Goal: Transaction & Acquisition: Purchase product/service

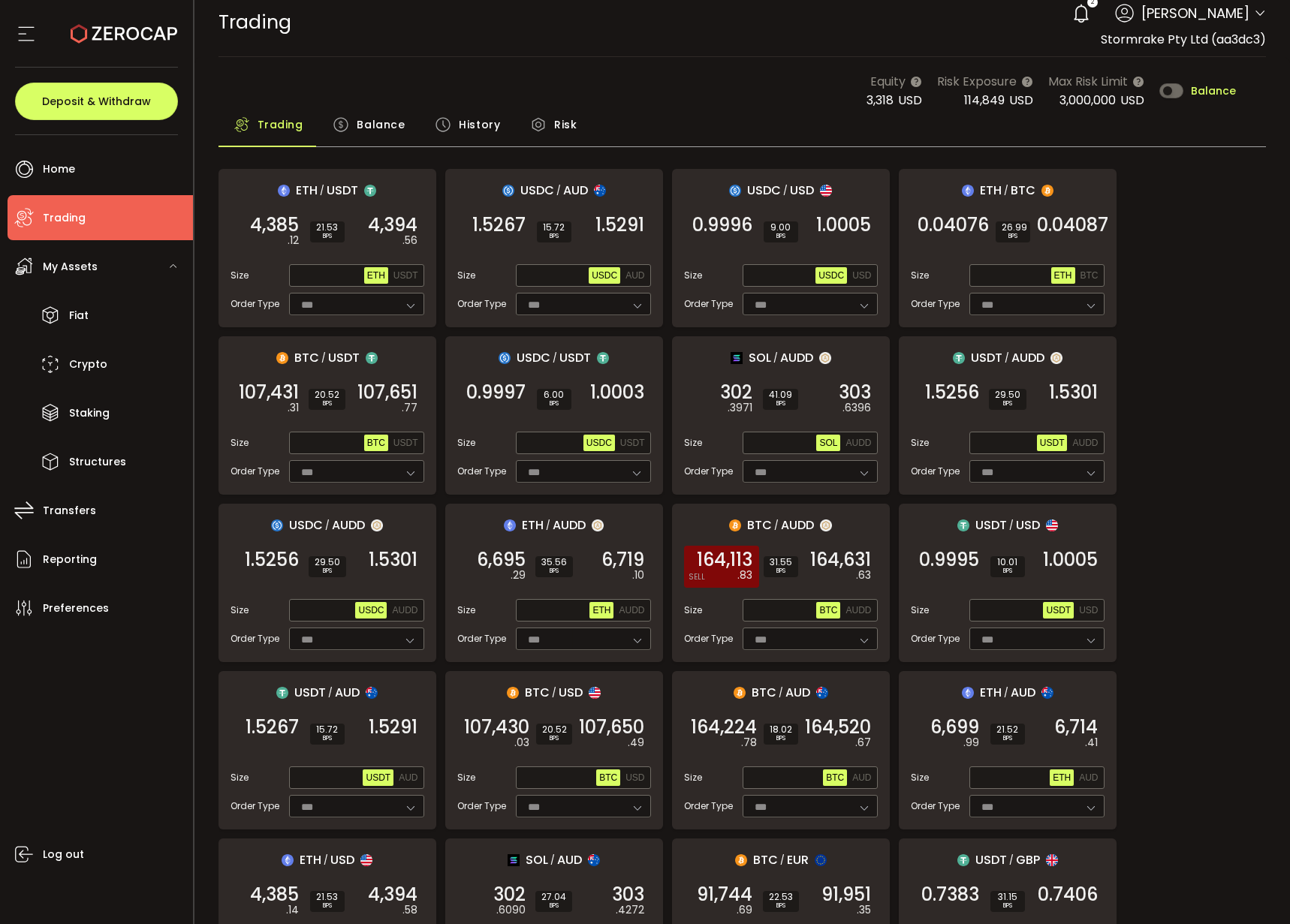
scroll to position [112, 0]
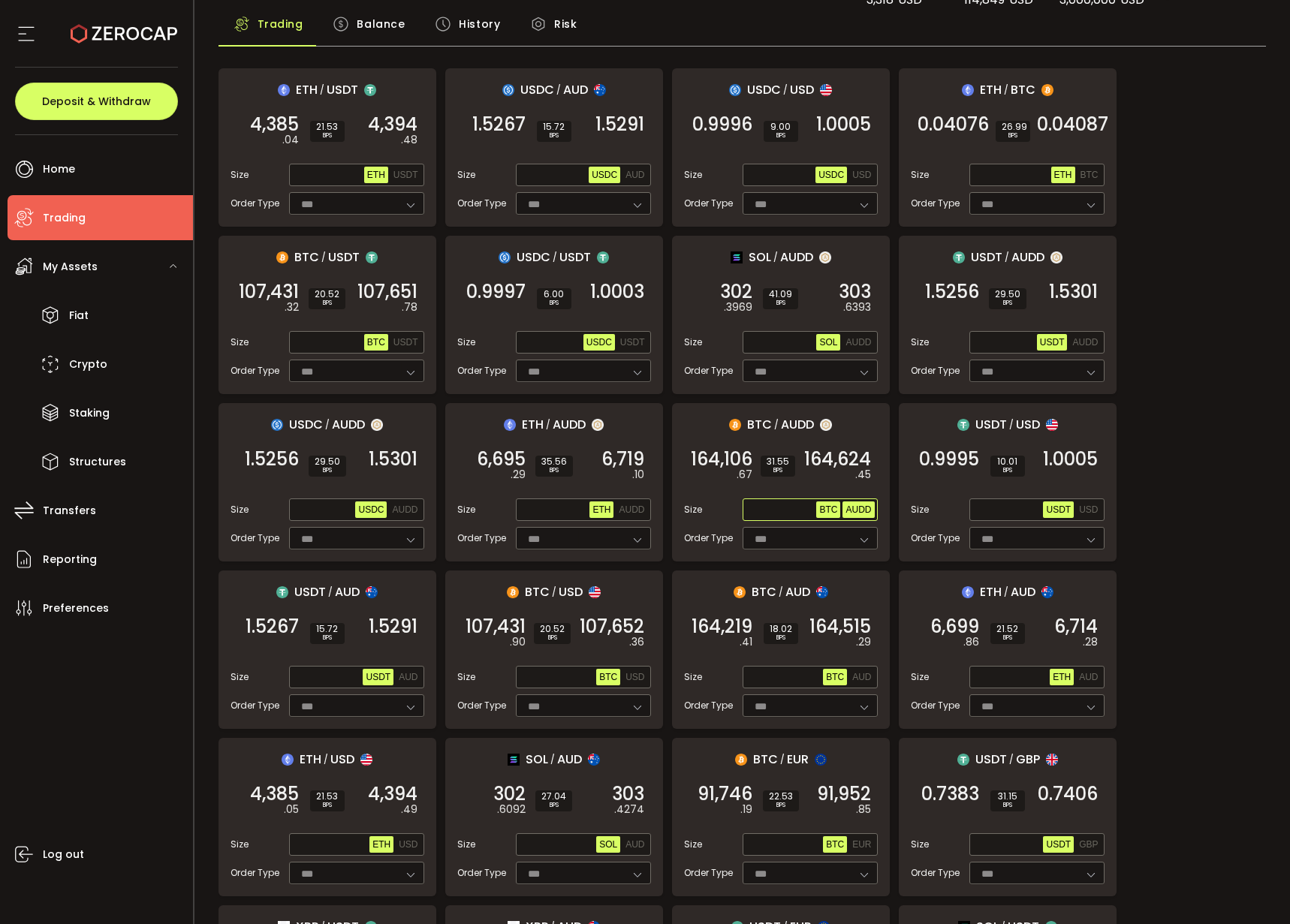
click at [849, 513] on span "AUDD" at bounding box center [858, 510] width 25 height 10
click at [759, 510] on input "text" at bounding box center [781, 510] width 71 height 17
paste input "**********"
type input "**********"
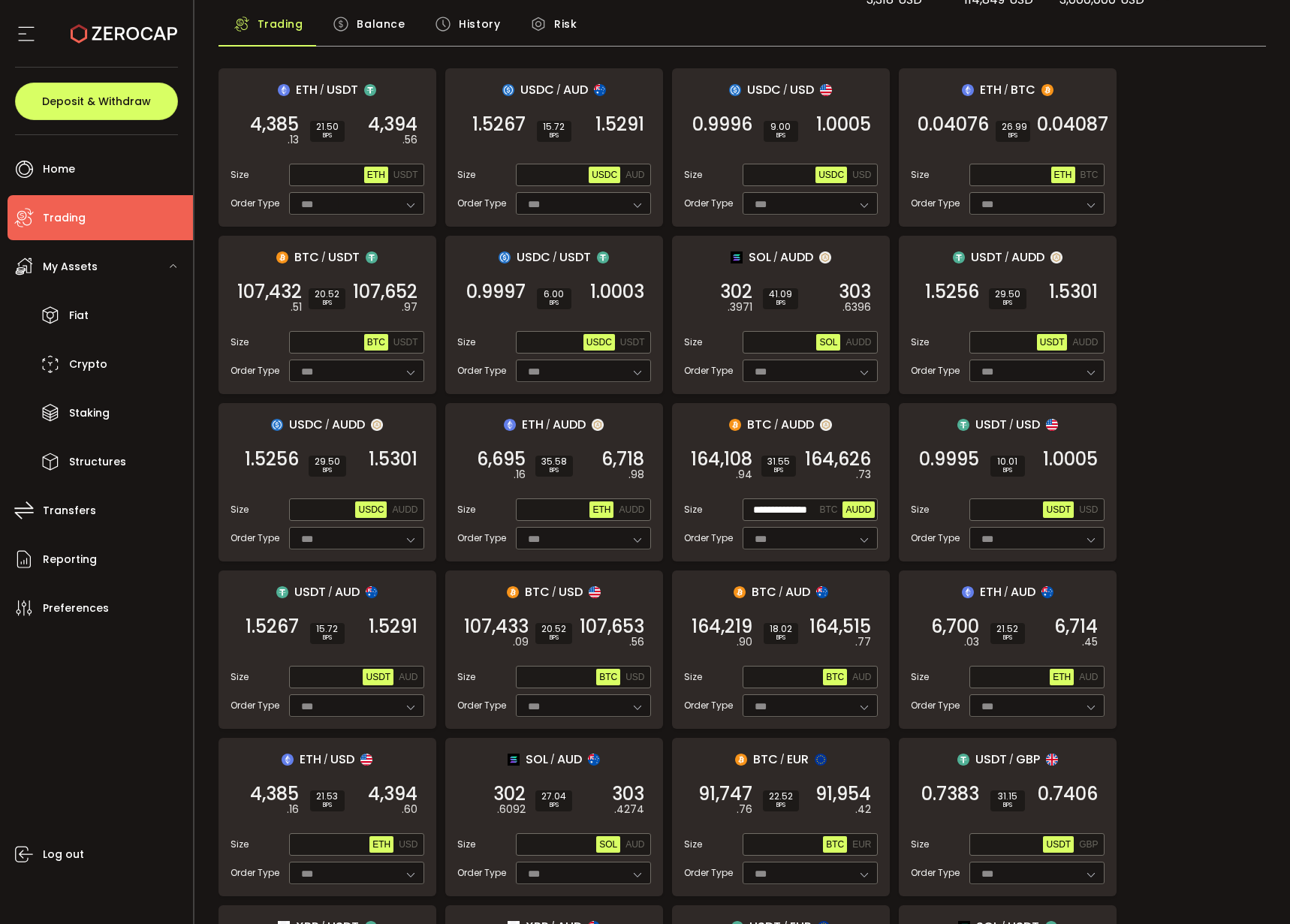
drag, startPoint x: 861, startPoint y: 468, endPoint x: 841, endPoint y: 469, distance: 20.0
click at [856, 468] on em ".73" at bounding box center [863, 475] width 15 height 16
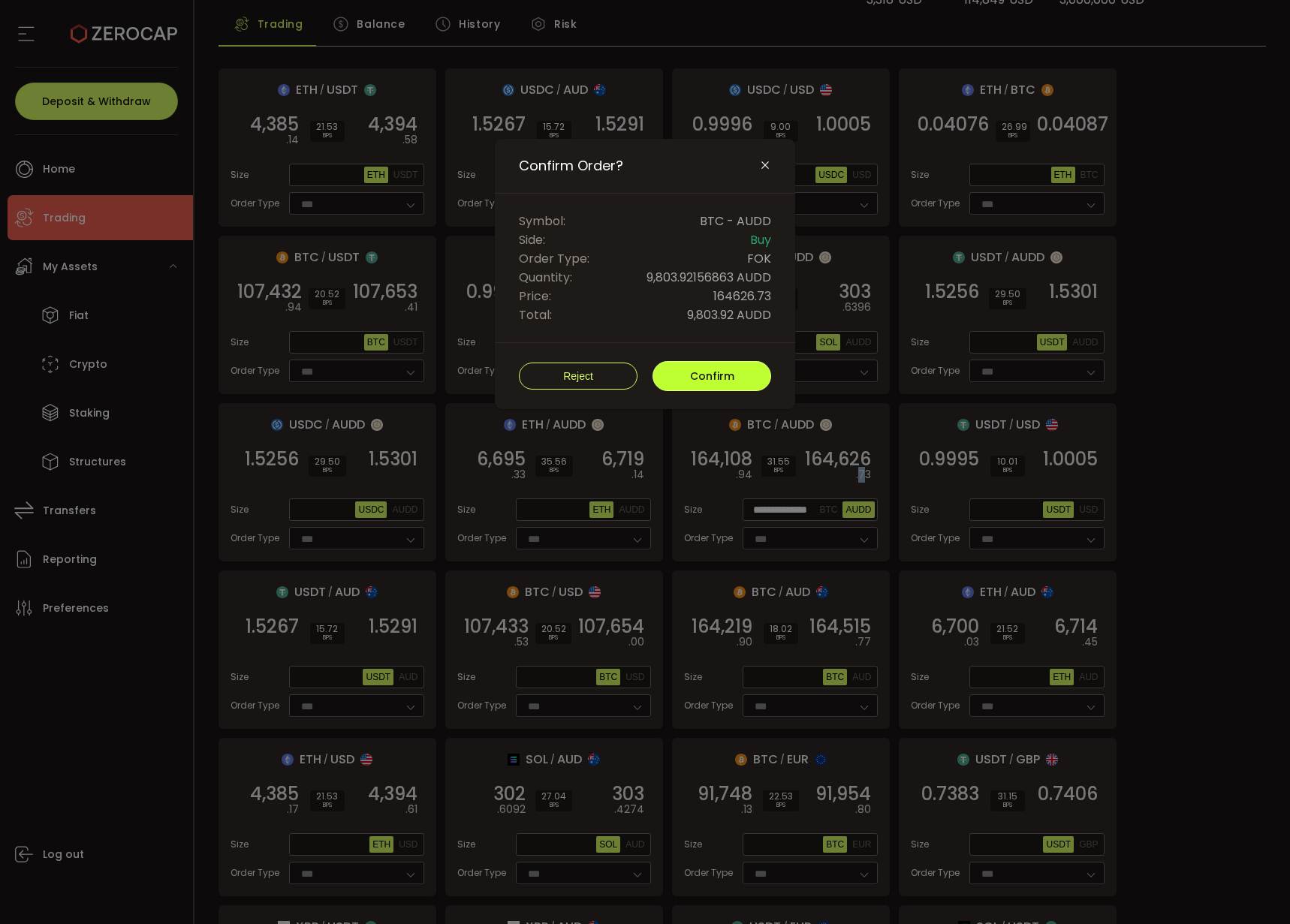
click at [674, 384] on button "Confirm" at bounding box center [712, 376] width 119 height 30
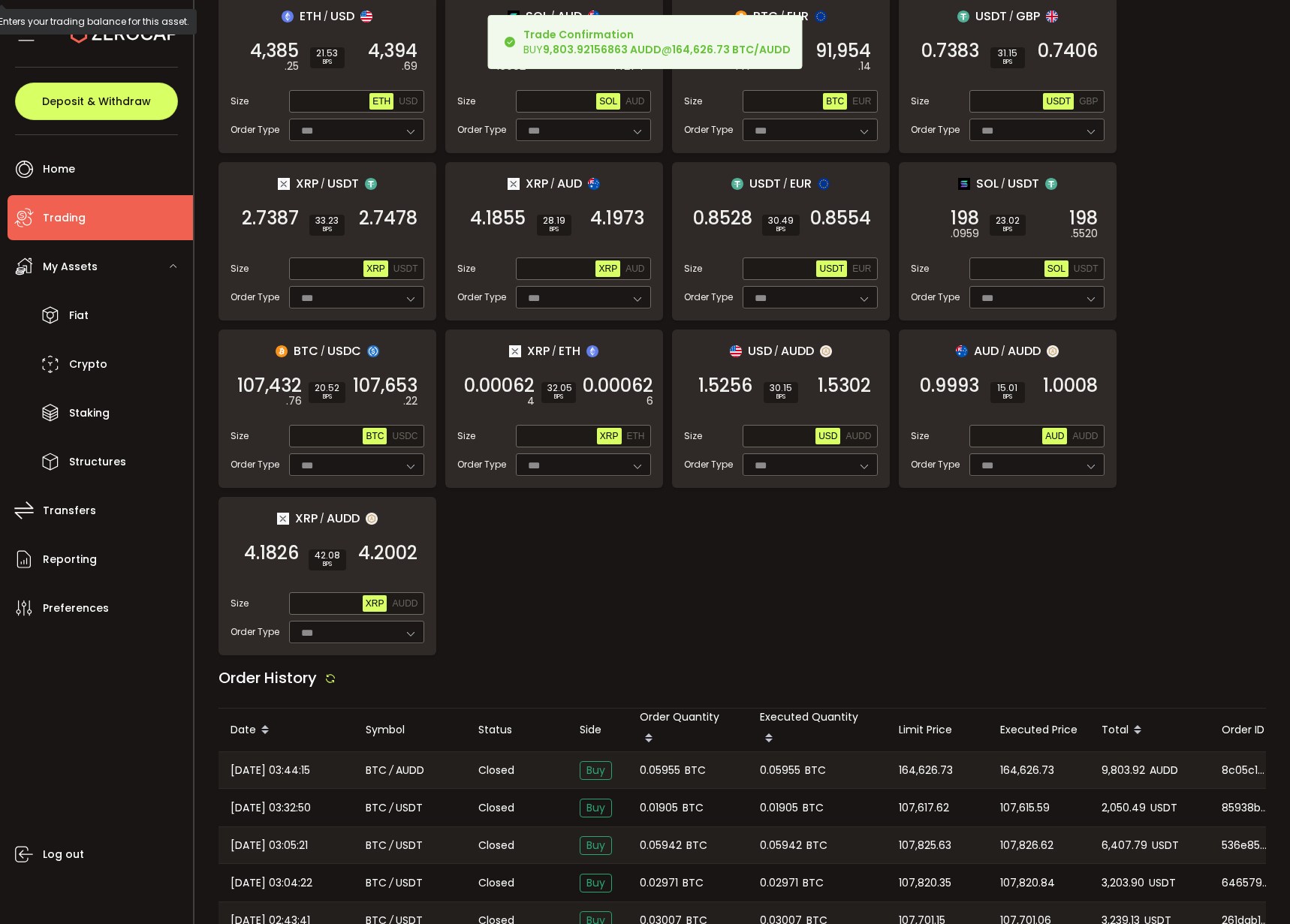
scroll to position [902, 0]
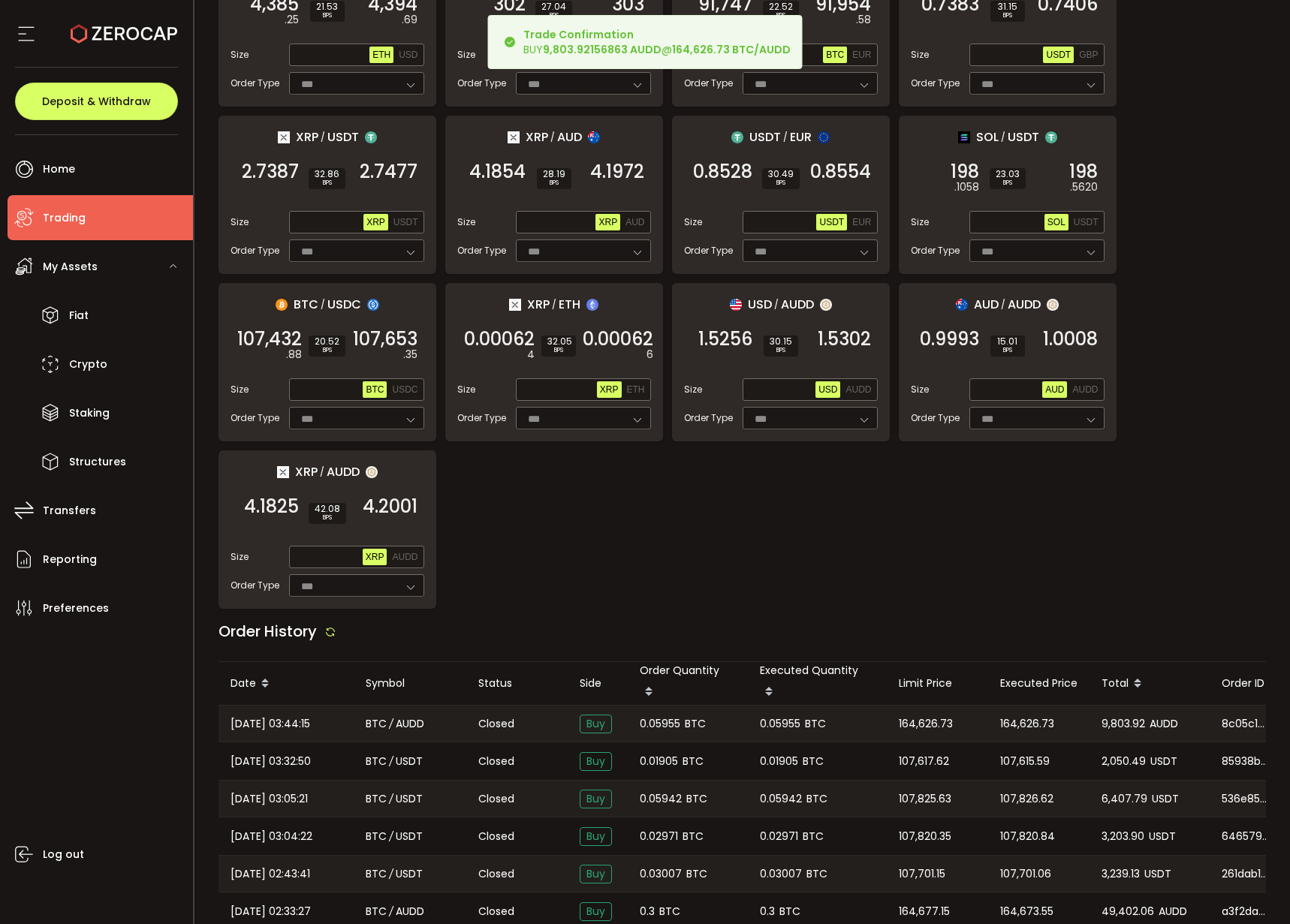
click at [773, 723] on span "0.05955" at bounding box center [780, 724] width 40 height 17
copy span "0.05955"
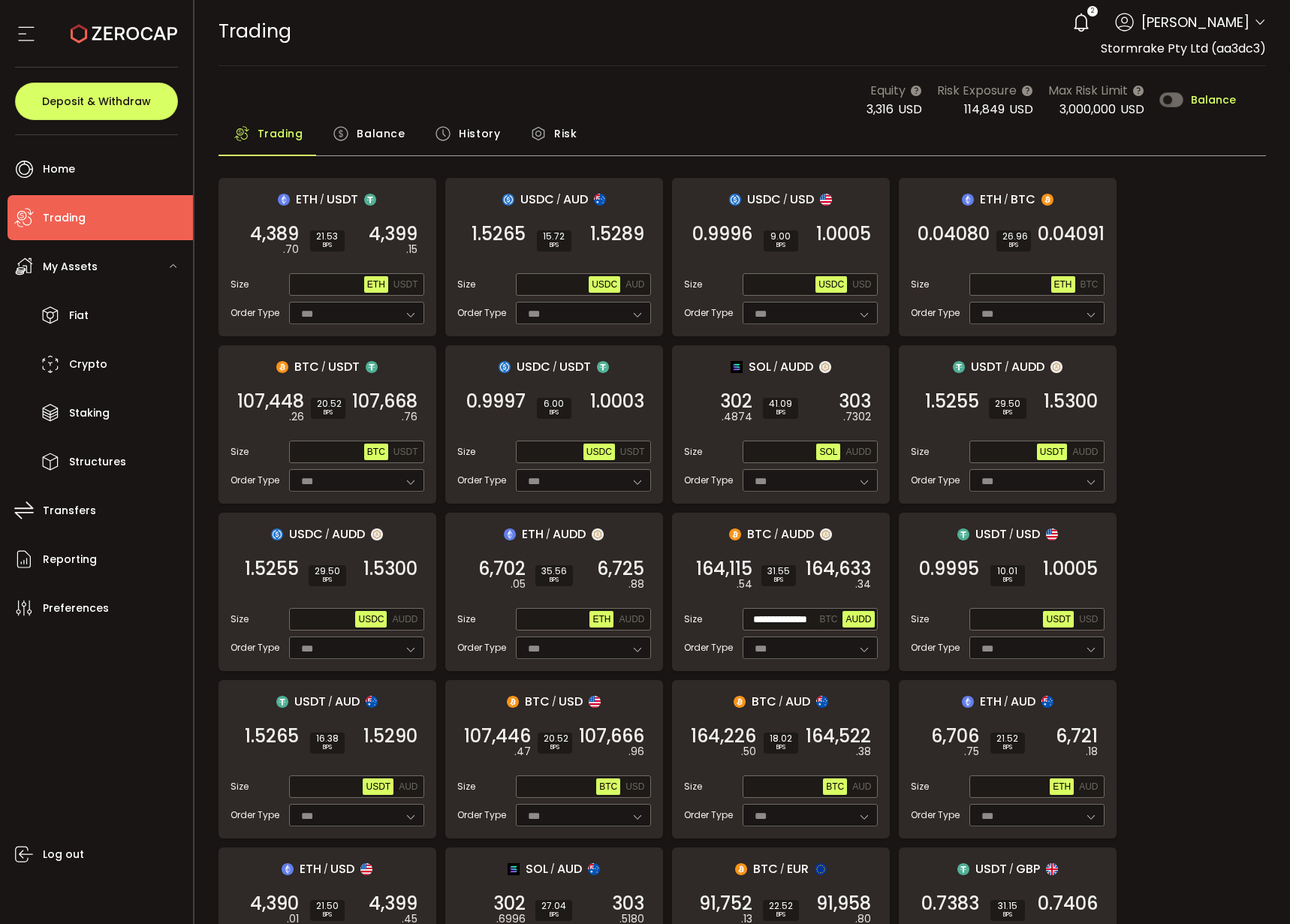
scroll to position [0, 0]
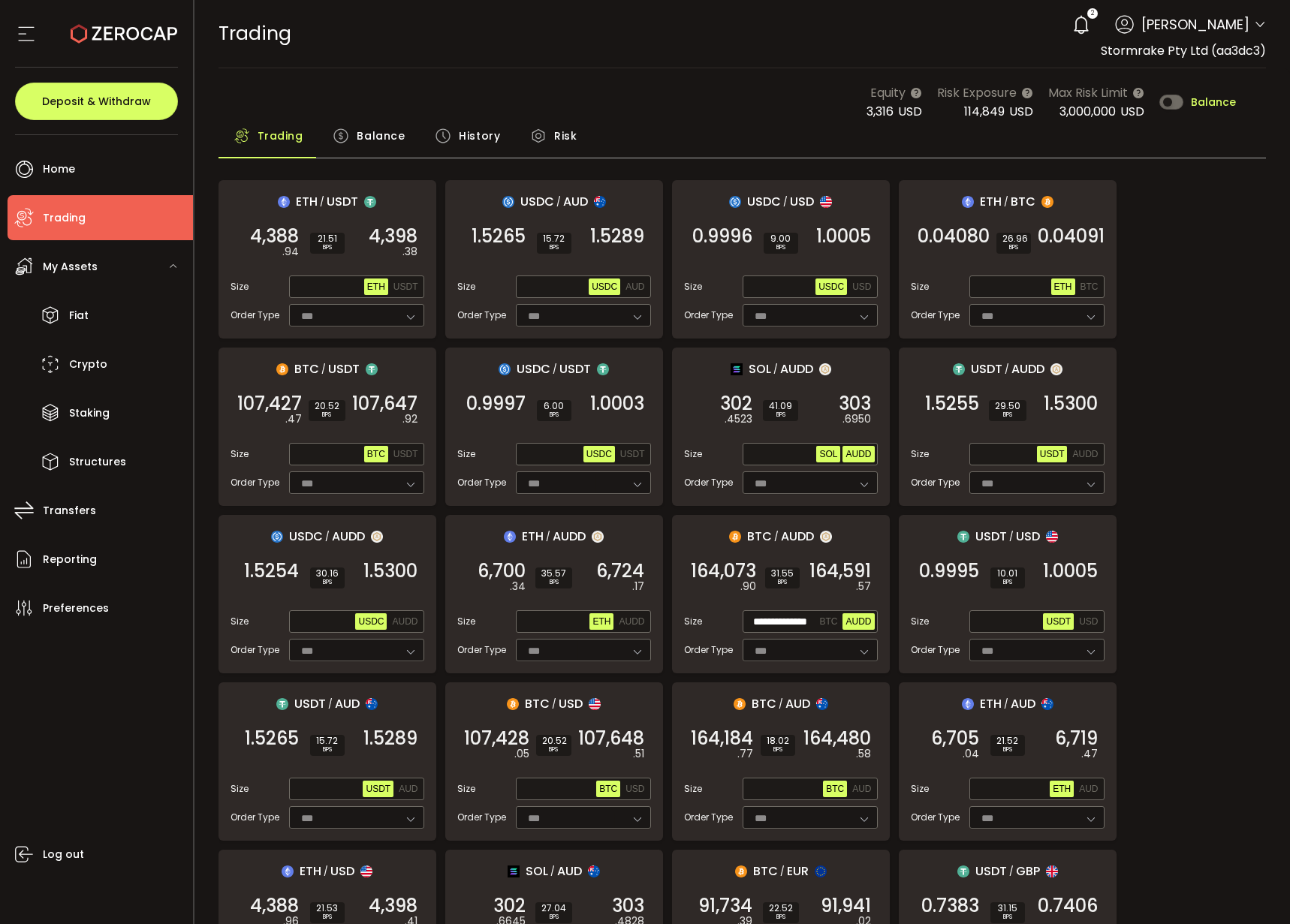
click at [864, 440] on div "SOL / AUDD 302 .4523 SELL 41.09 BPS 303 .6950 BUY Size Max [PERSON_NAME] Order …" at bounding box center [780, 427] width 218 height 158
drag, startPoint x: 862, startPoint y: 446, endPoint x: 807, endPoint y: 456, distance: 55.9
click at [861, 446] on button "AUDD" at bounding box center [858, 454] width 32 height 17
click at [761, 460] on input "text" at bounding box center [781, 455] width 71 height 17
paste input "**********"
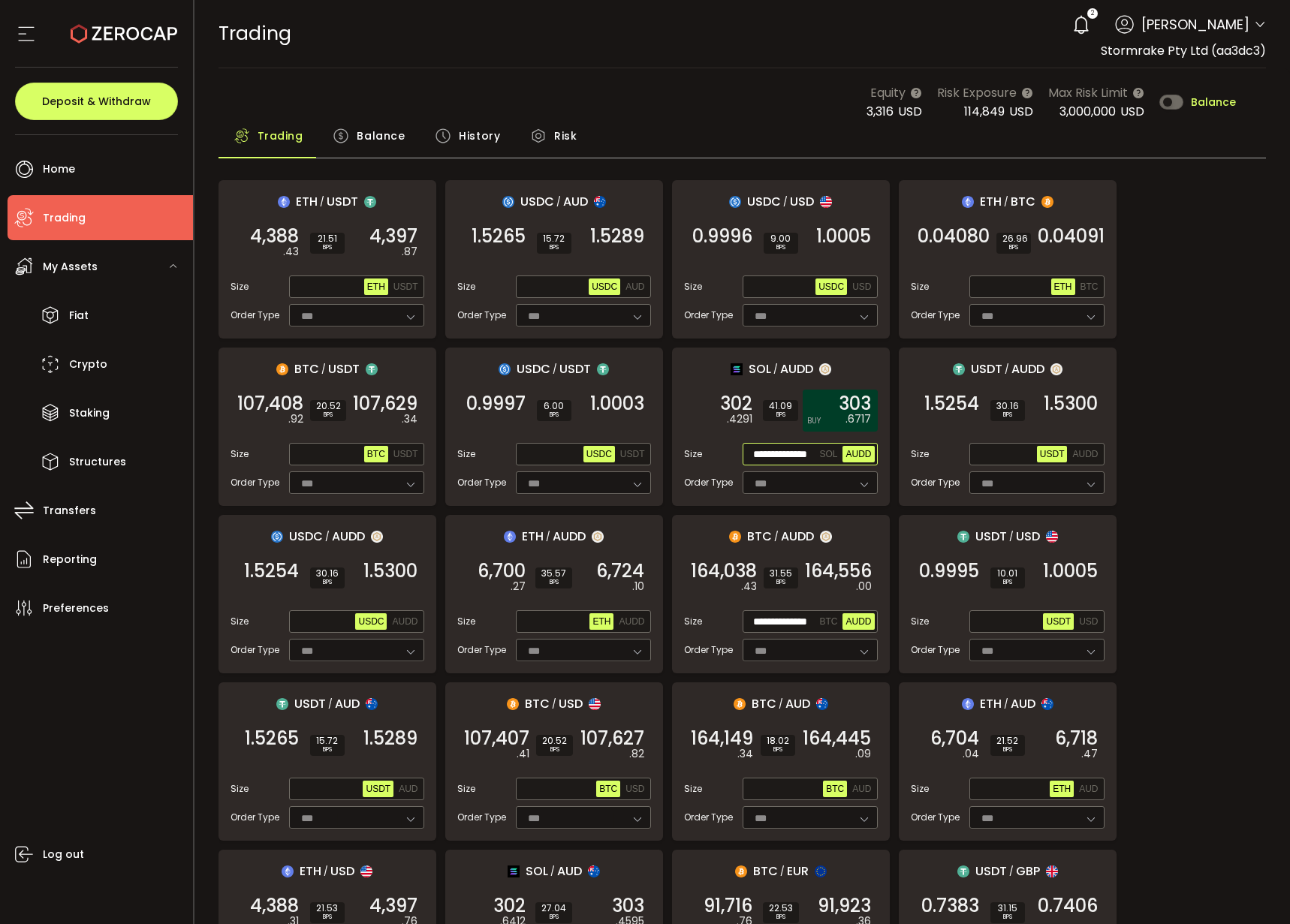
scroll to position [0, 20]
type input "**********"
click at [839, 411] on span "303" at bounding box center [854, 403] width 32 height 15
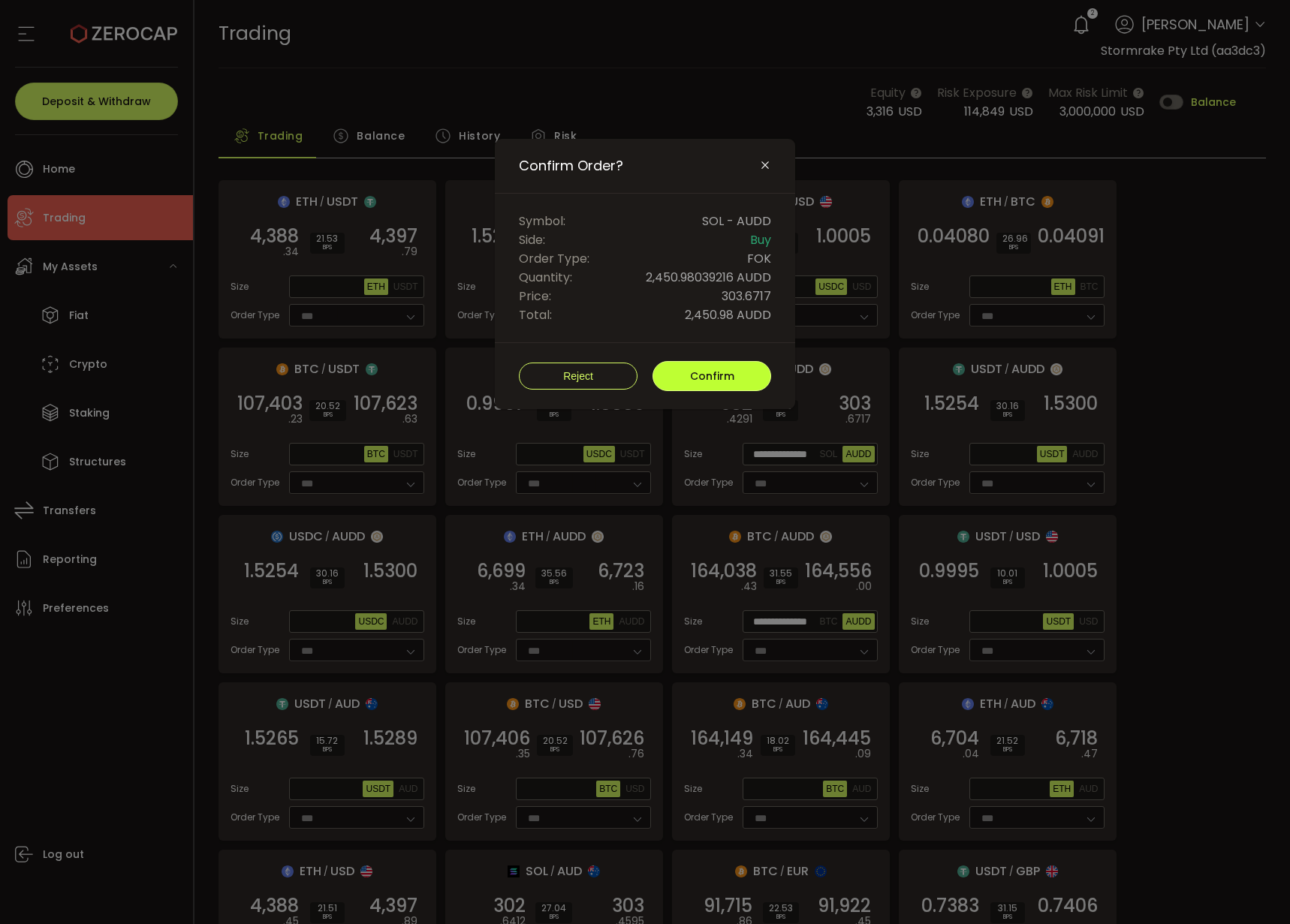
click at [727, 379] on span "Confirm" at bounding box center [712, 376] width 44 height 15
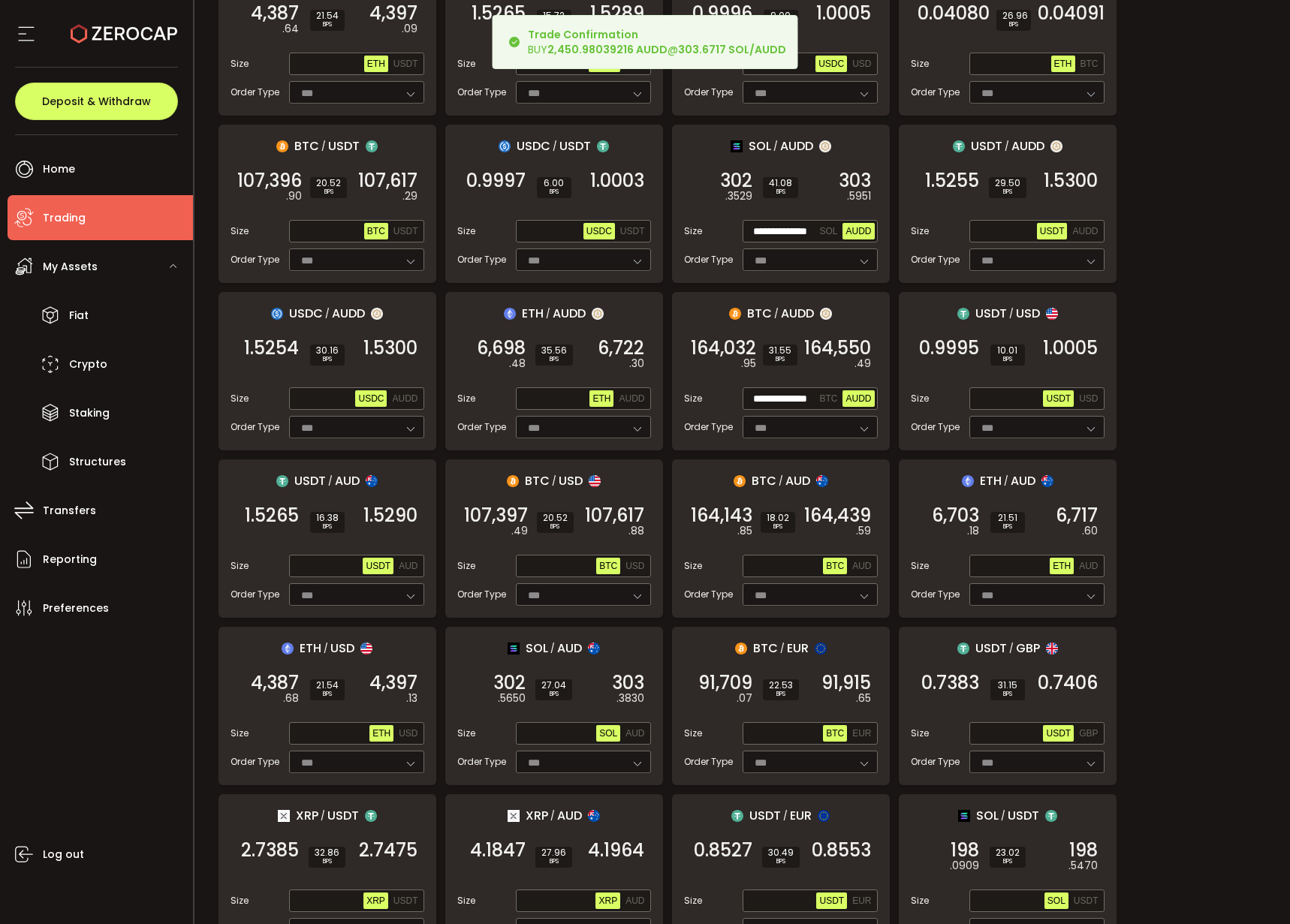
scroll to position [972, 0]
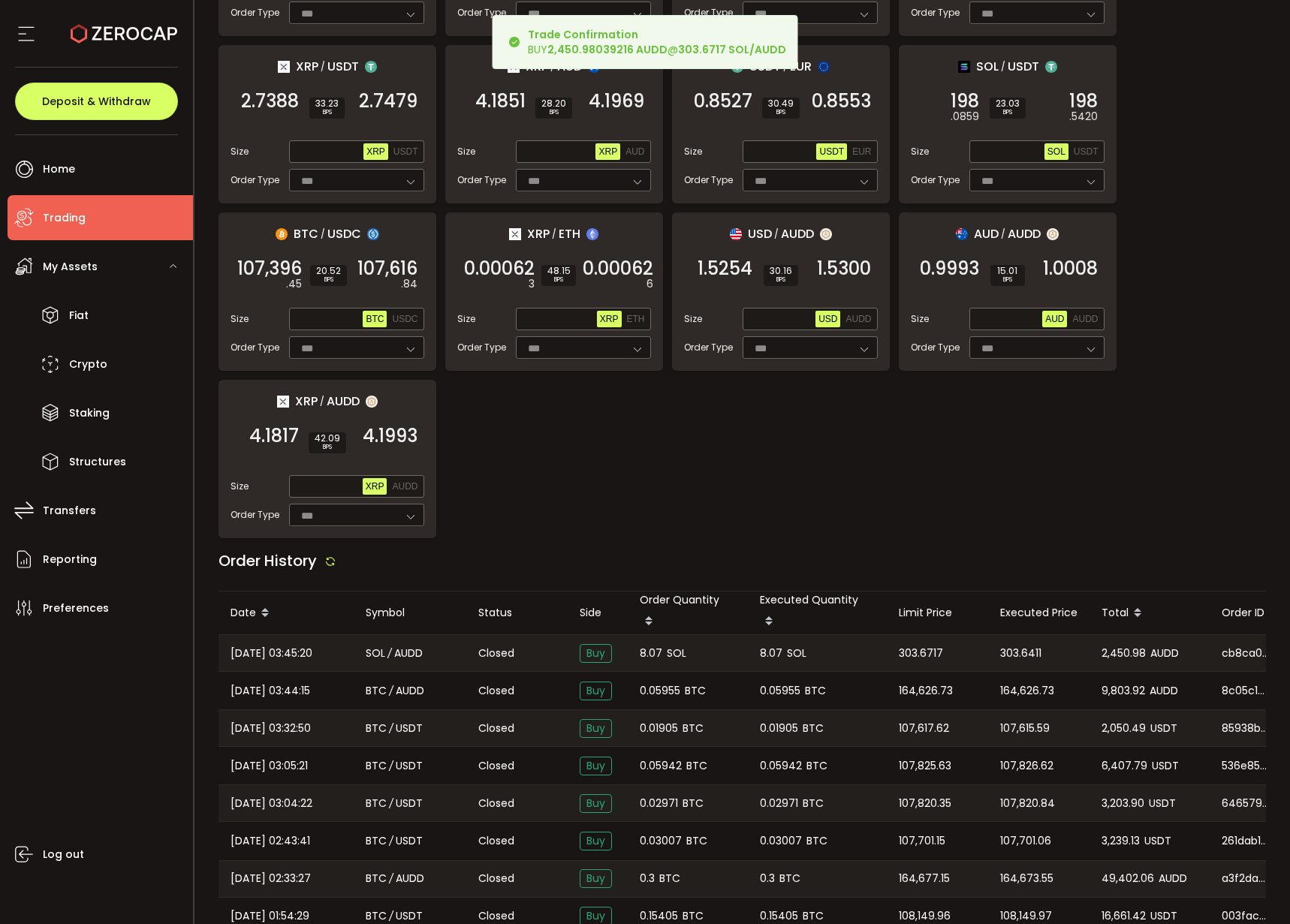
click at [776, 645] on span "8.07" at bounding box center [771, 654] width 22 height 17
copy span "8.07"
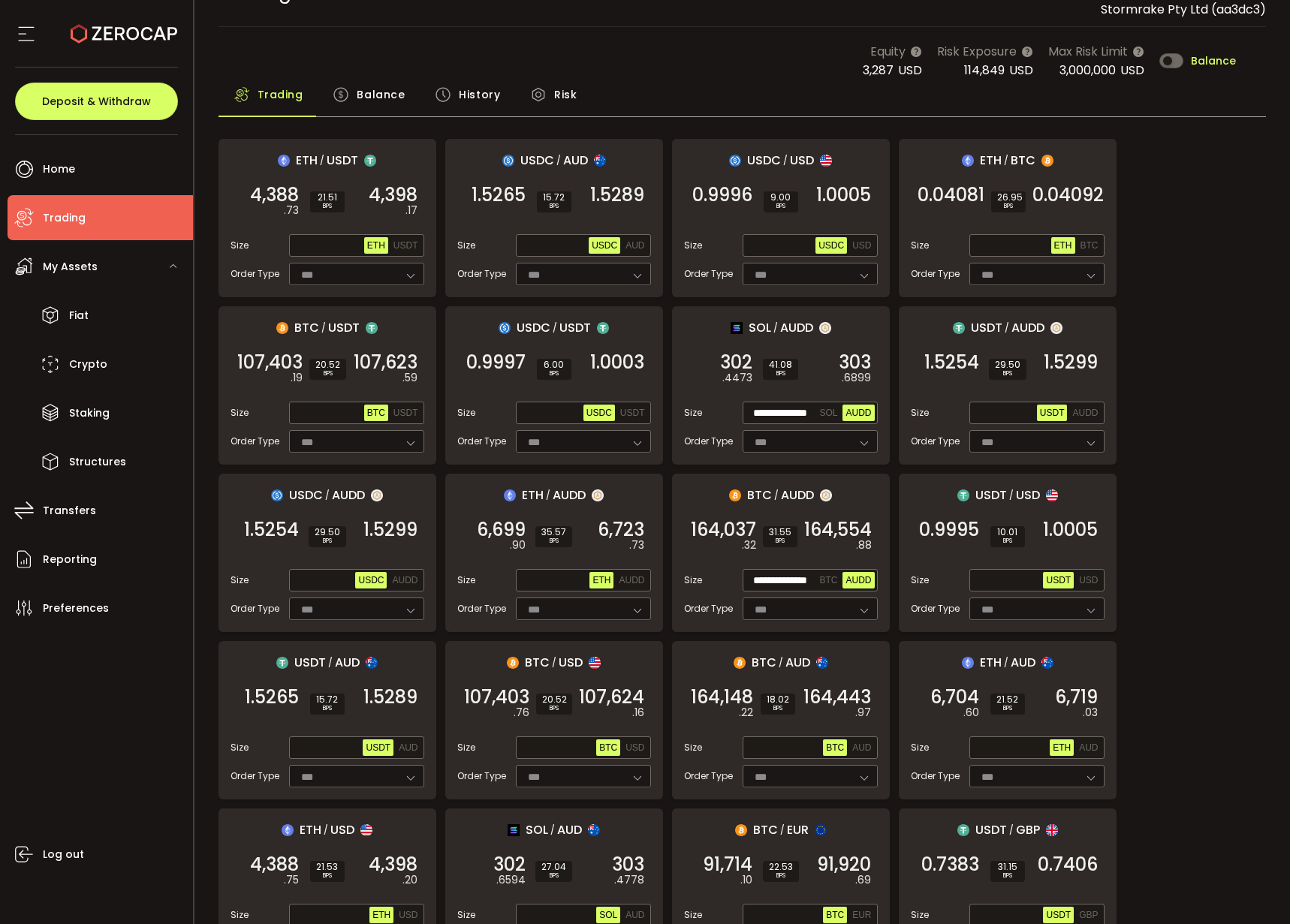
scroll to position [36, 0]
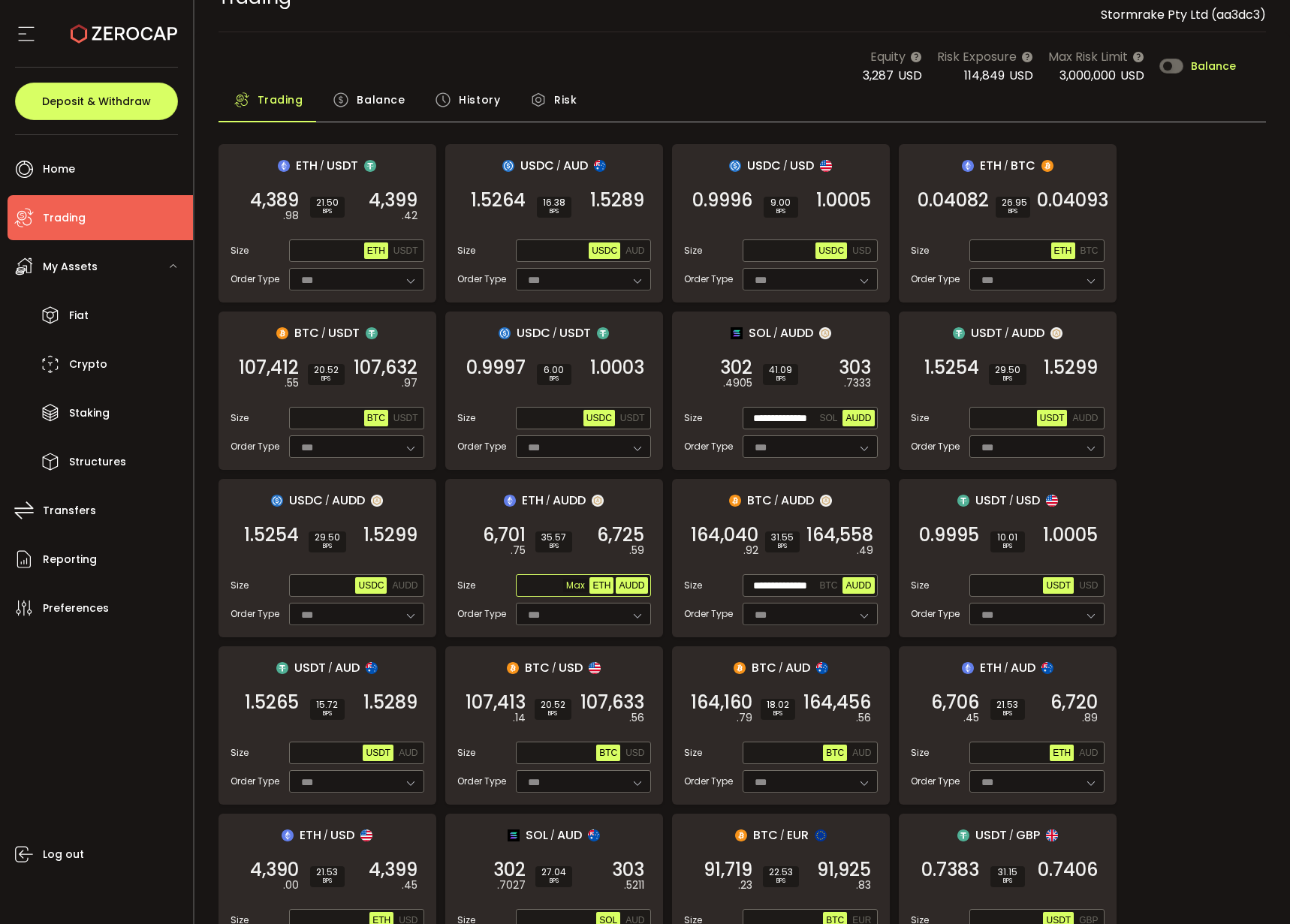
click at [628, 586] on span "AUDD" at bounding box center [632, 585] width 25 height 10
click at [627, 586] on span "AUDD" at bounding box center [632, 585] width 25 height 10
click at [555, 585] on input "text" at bounding box center [555, 586] width 71 height 17
paste input "**********"
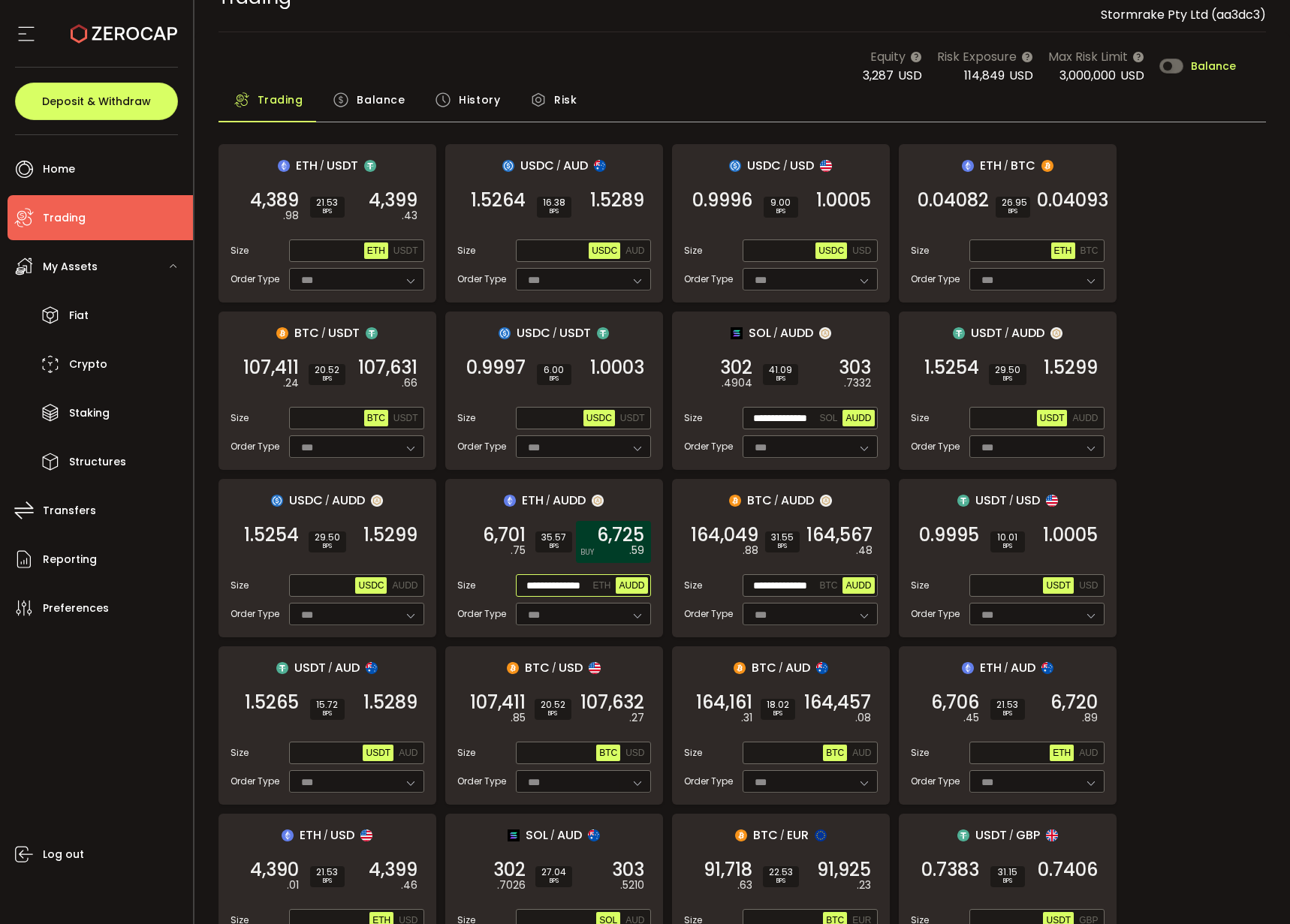
type input "**********"
click at [607, 542] on span "6,725" at bounding box center [620, 535] width 48 height 15
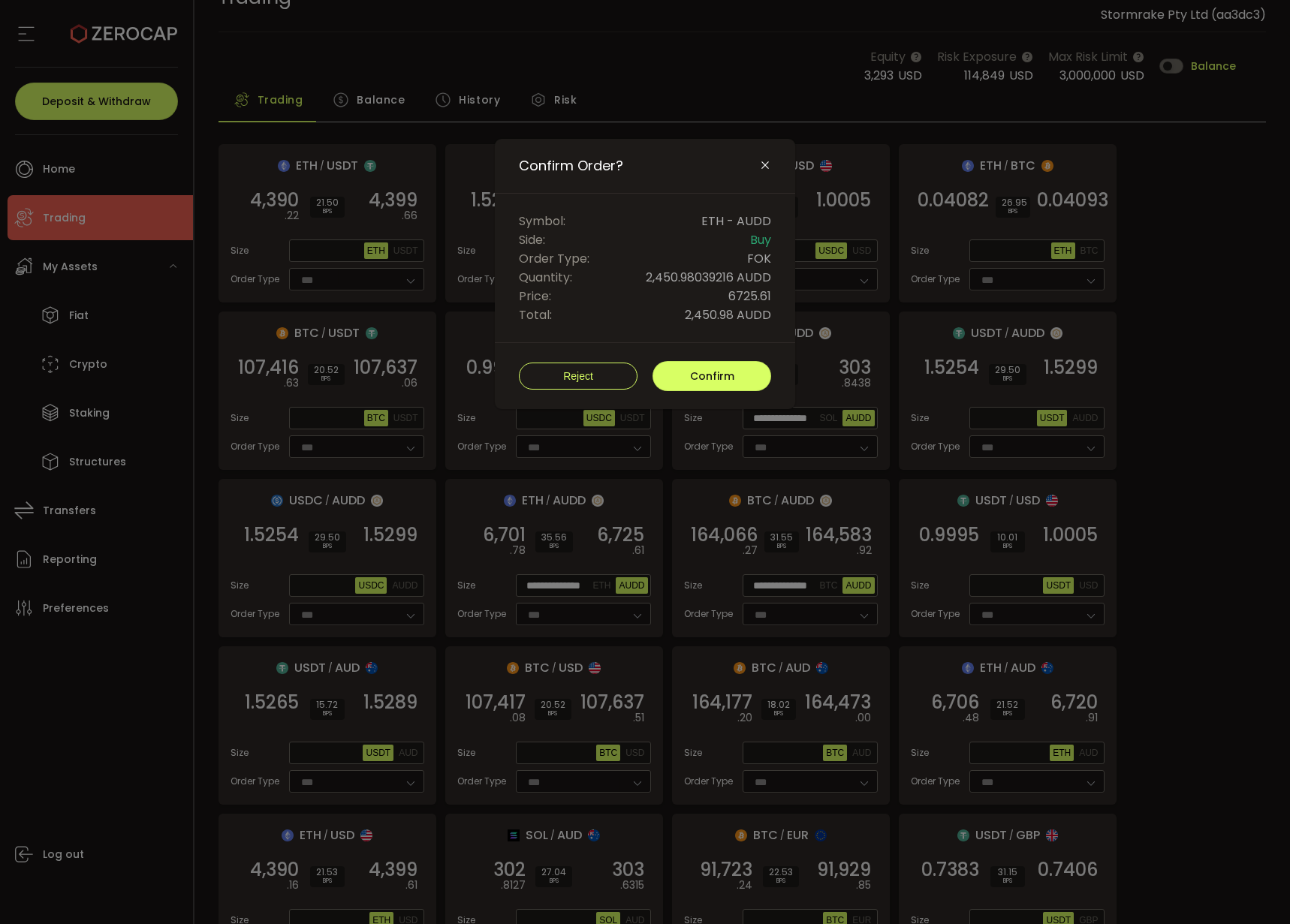
click at [761, 345] on div "Reject Confirm" at bounding box center [644, 376] width 300 height 66
click at [744, 371] on div "Reject Confirm" at bounding box center [644, 376] width 300 height 66
click at [735, 374] on button "Confirm" at bounding box center [712, 376] width 119 height 30
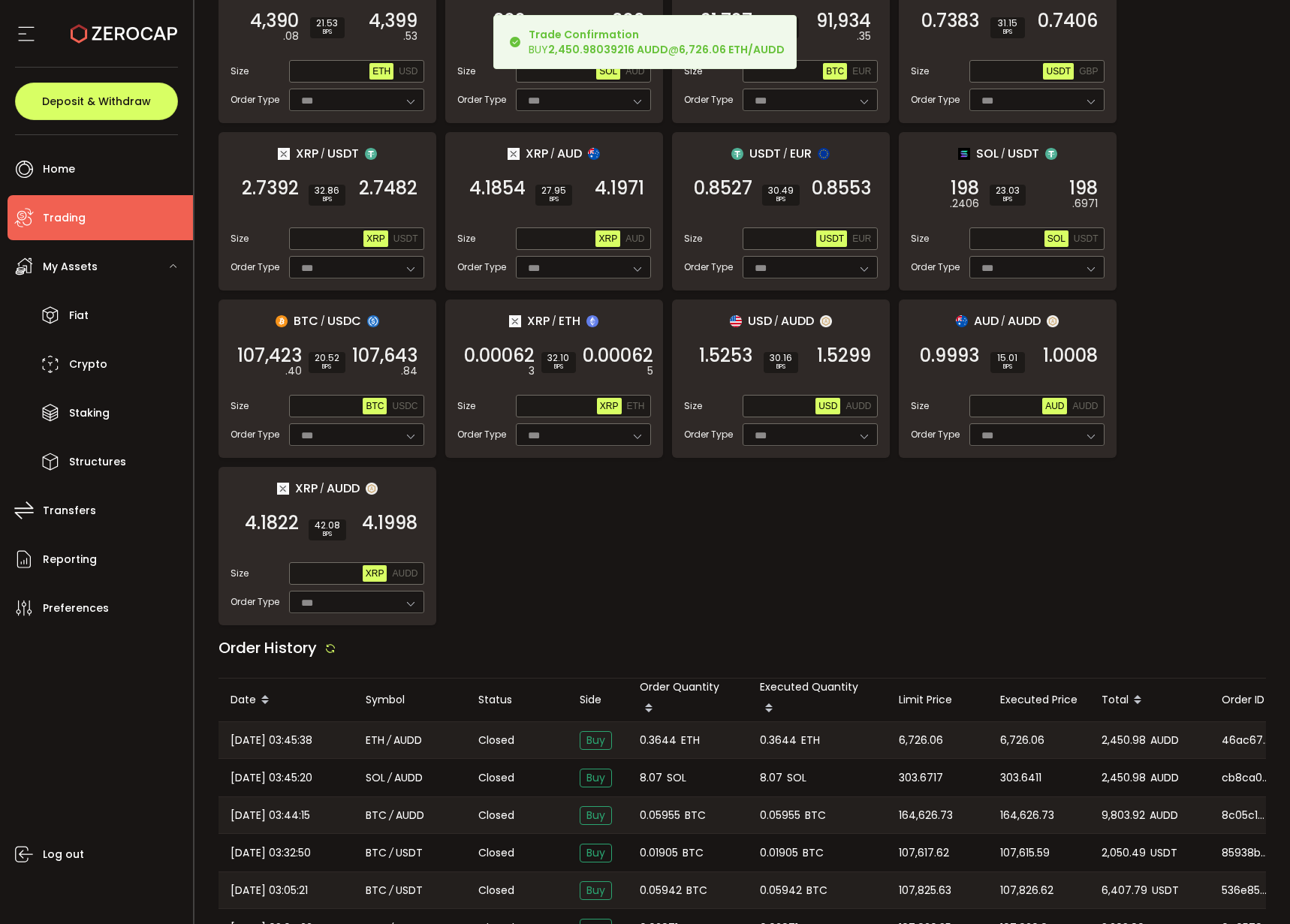
scroll to position [998, 0]
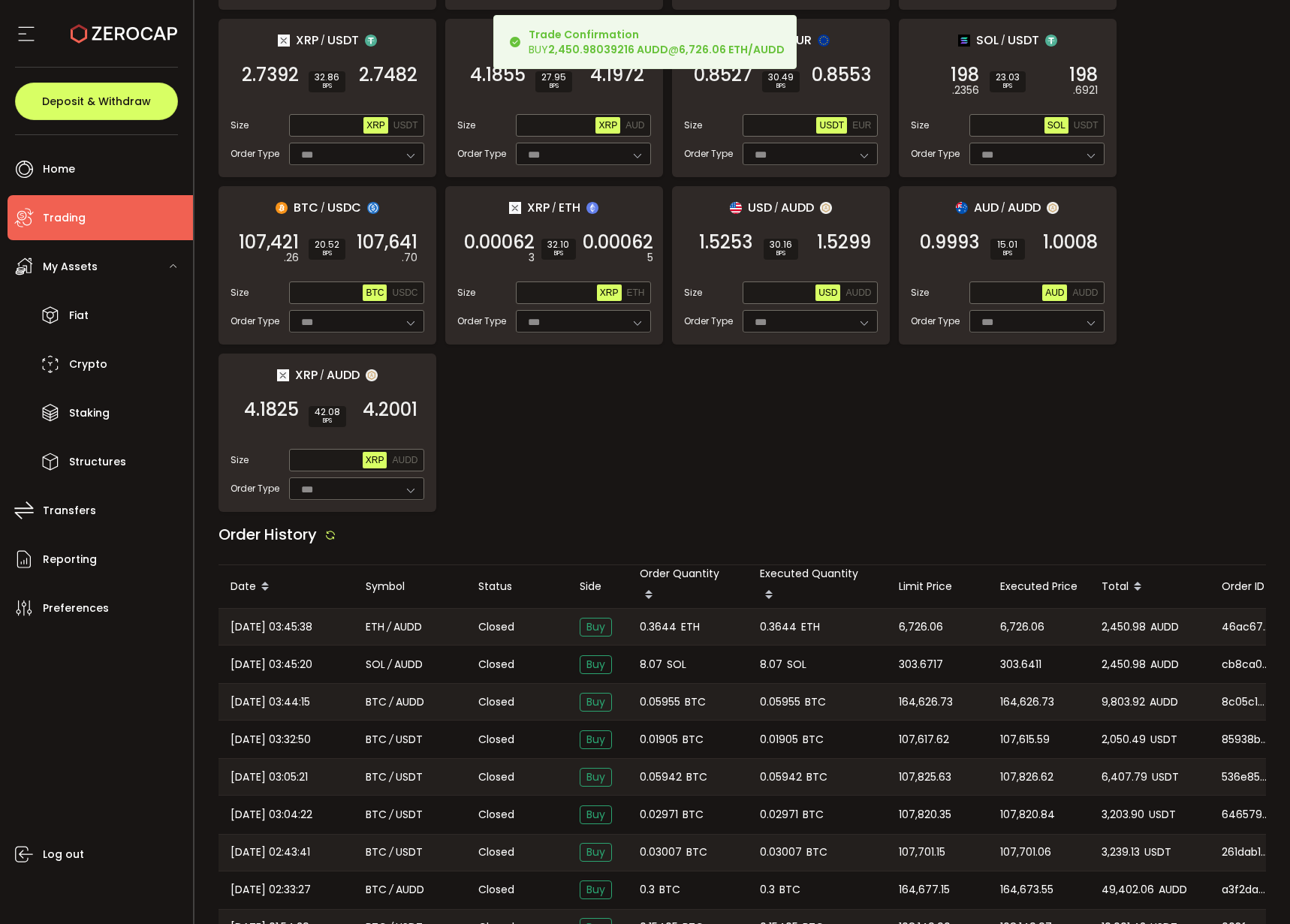
click at [769, 612] on div "0.3644 ETH" at bounding box center [817, 626] width 139 height 36
copy span "0.3644"
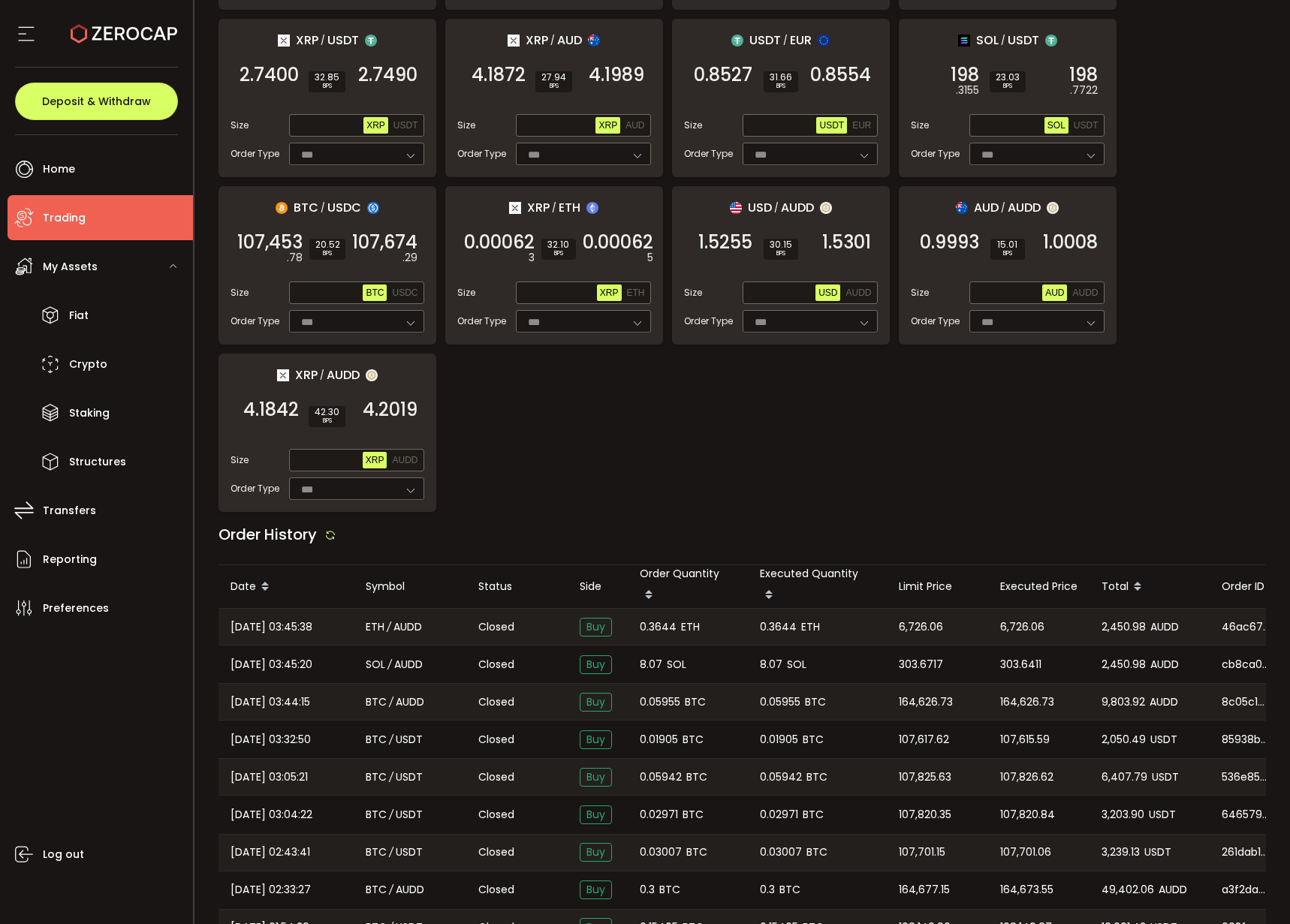
click at [763, 656] on span "8.07" at bounding box center [771, 665] width 22 height 17
copy span "8.07"
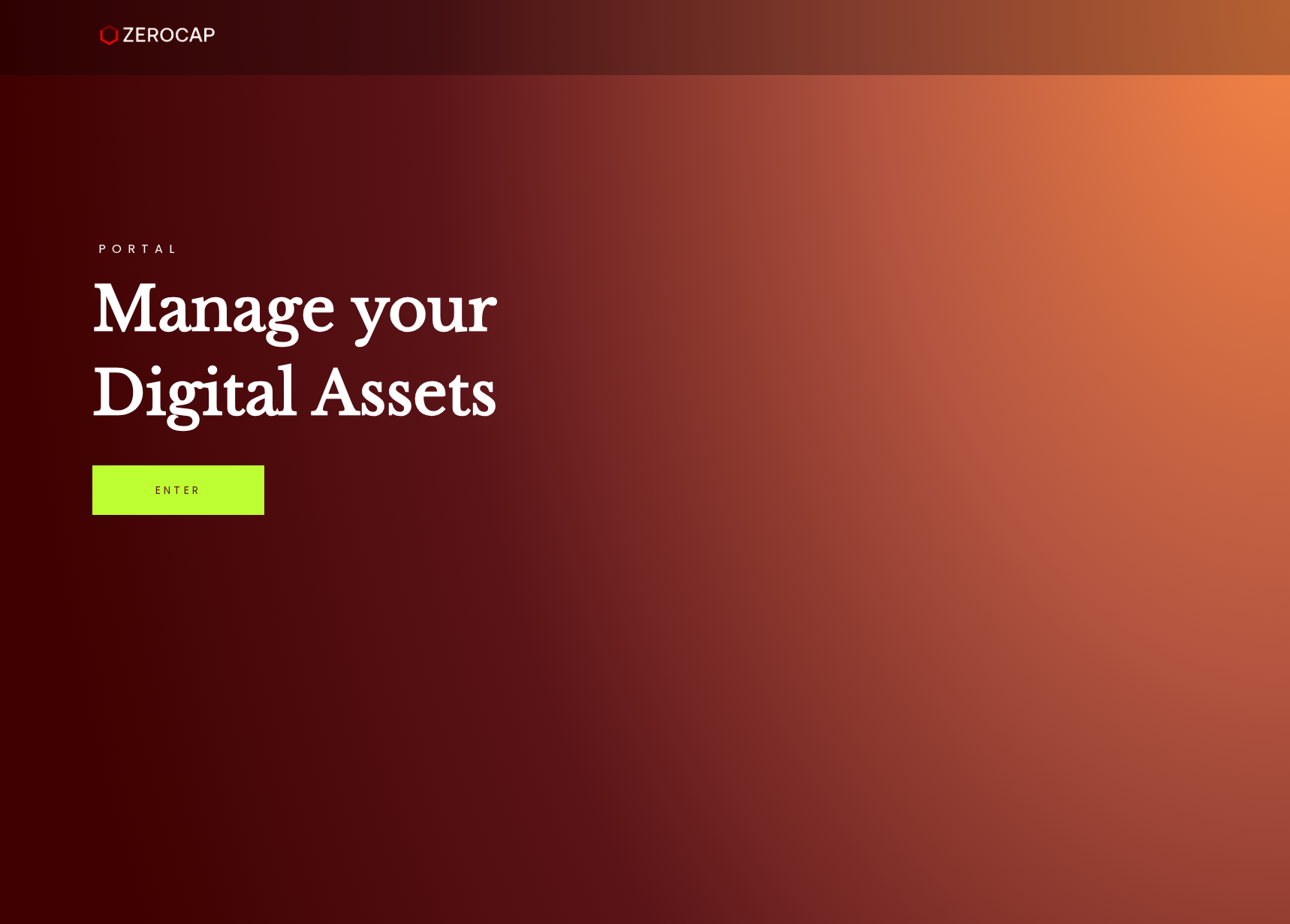
click at [233, 514] on link "Enter" at bounding box center [178, 490] width 172 height 50
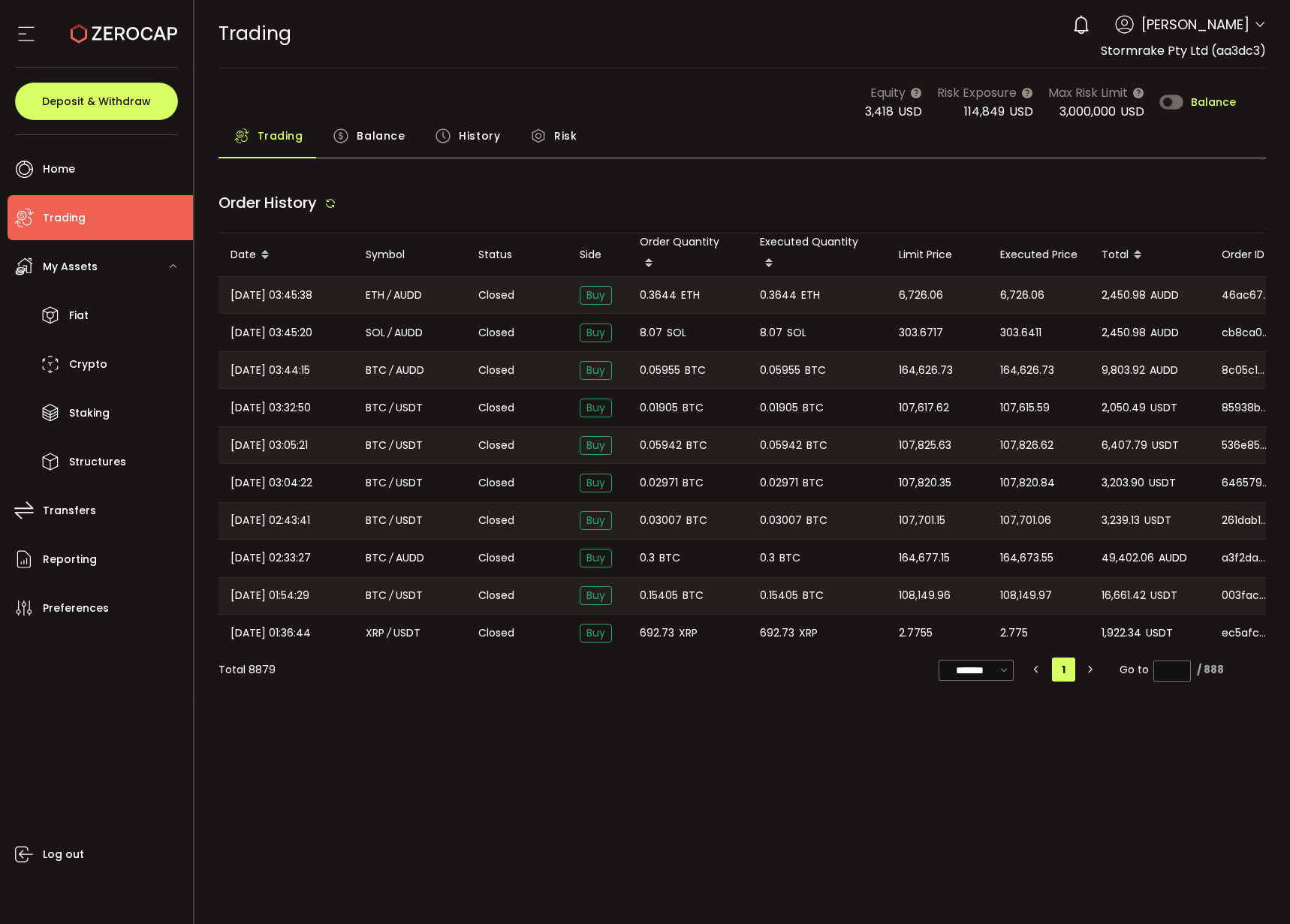
type input "***"
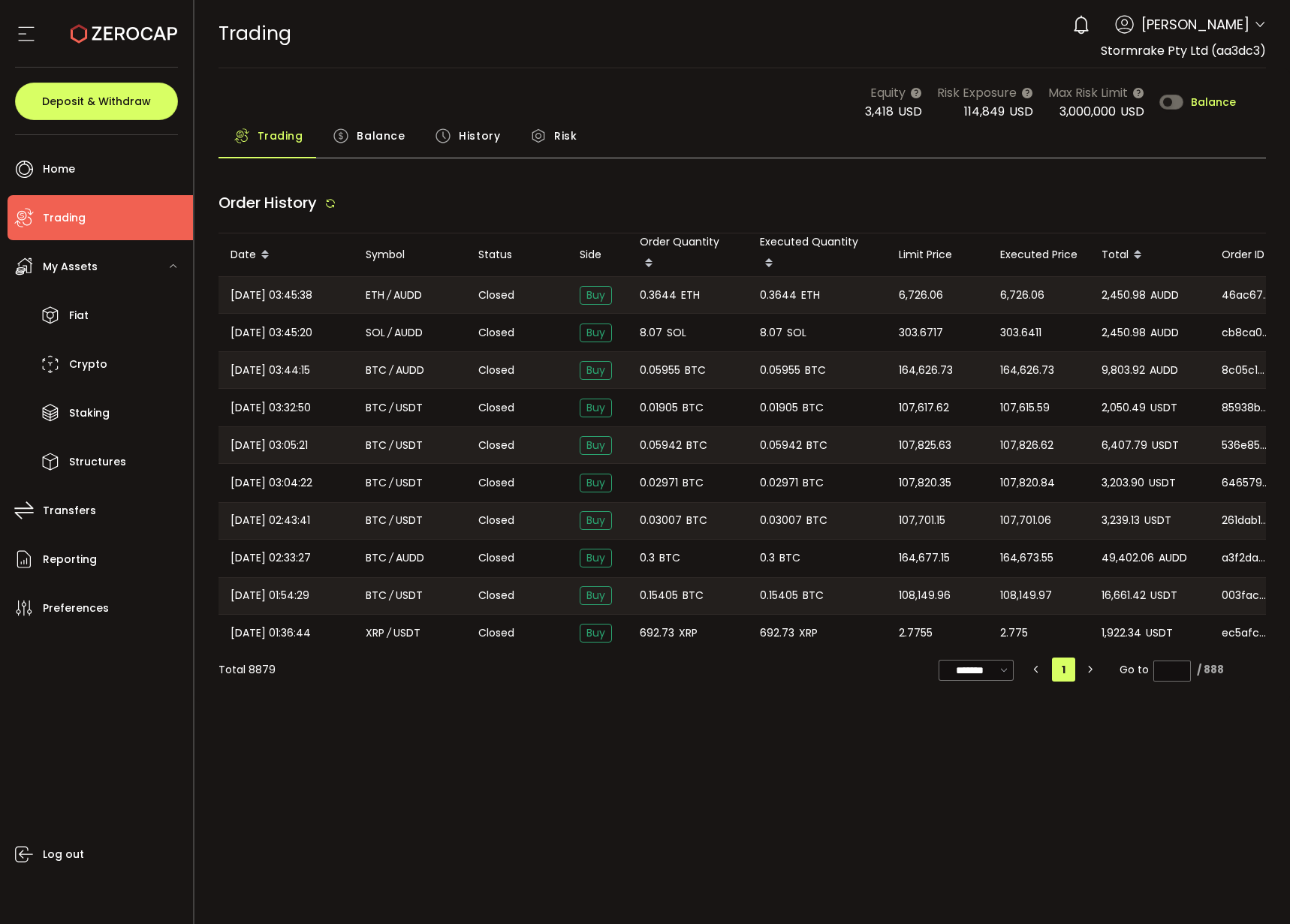
type input "***"
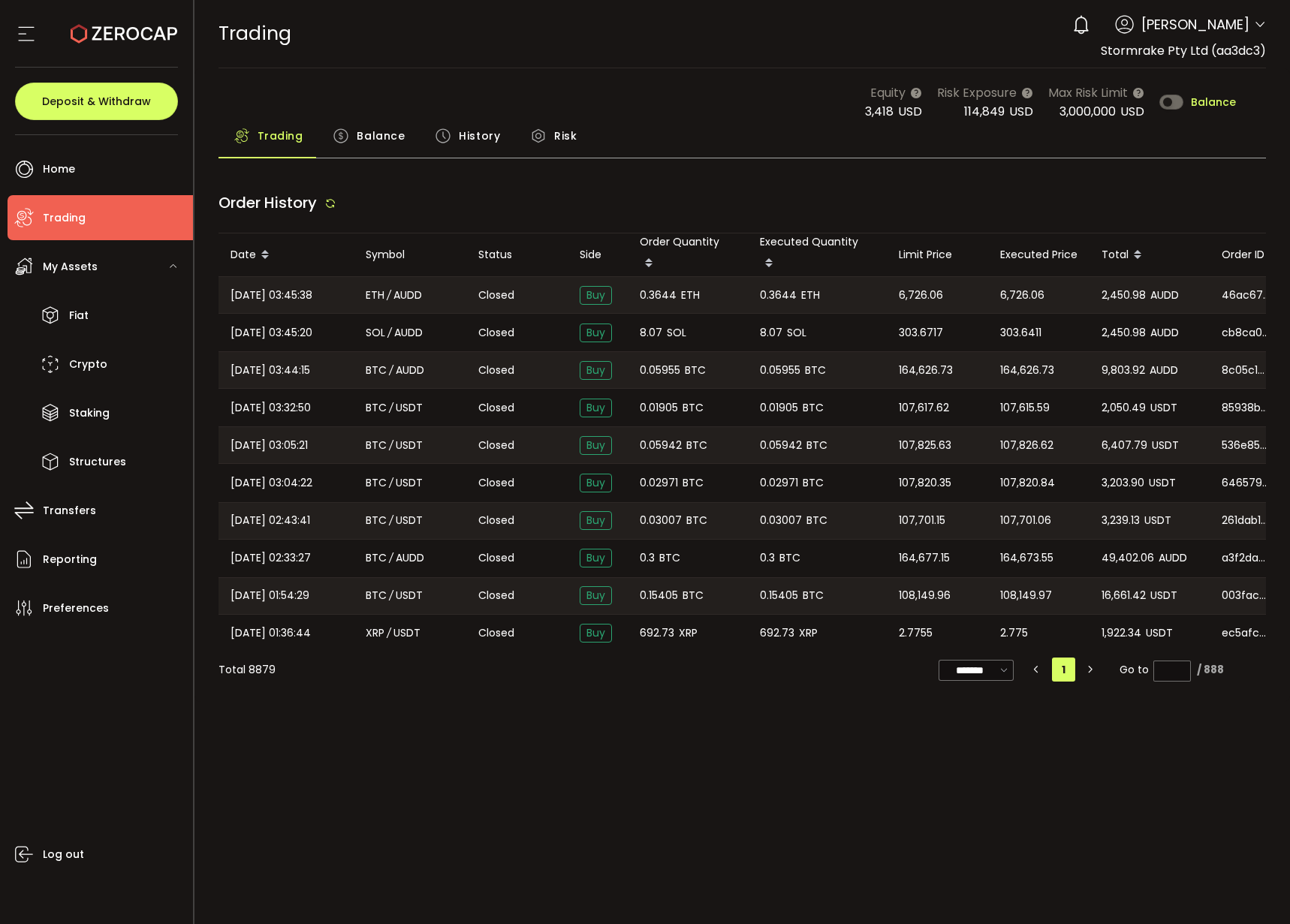
type input "***"
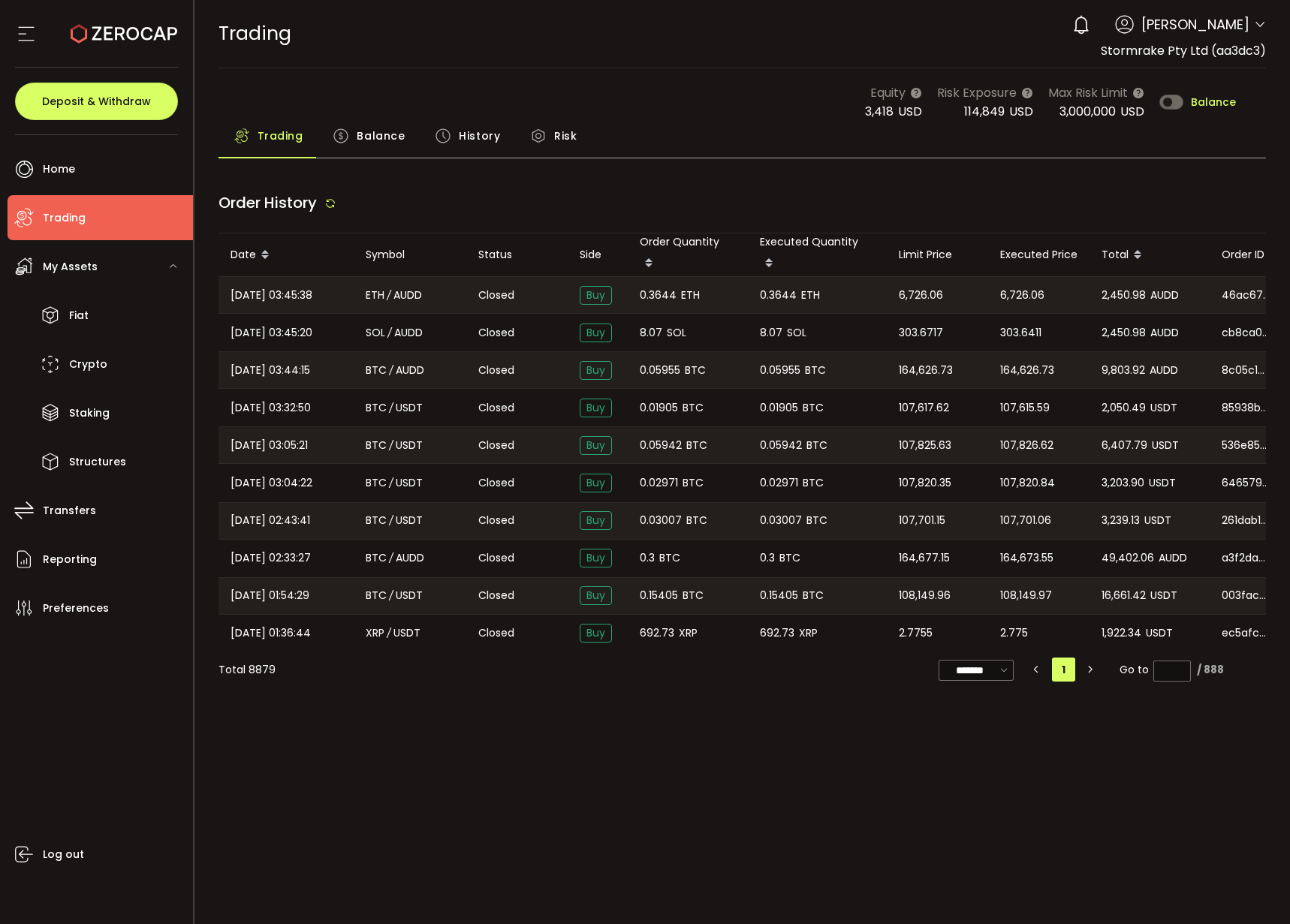
type input "***"
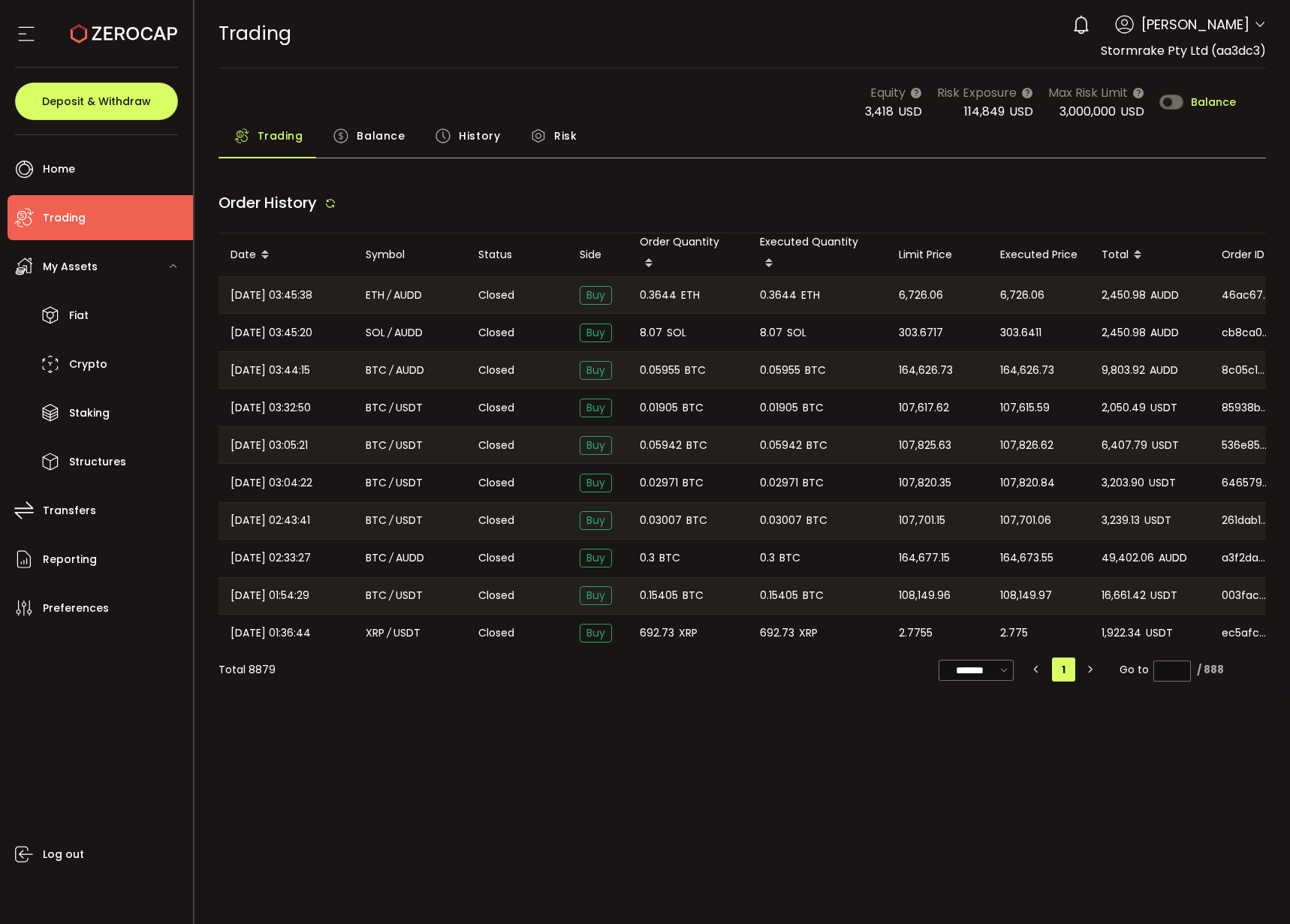
type input "***"
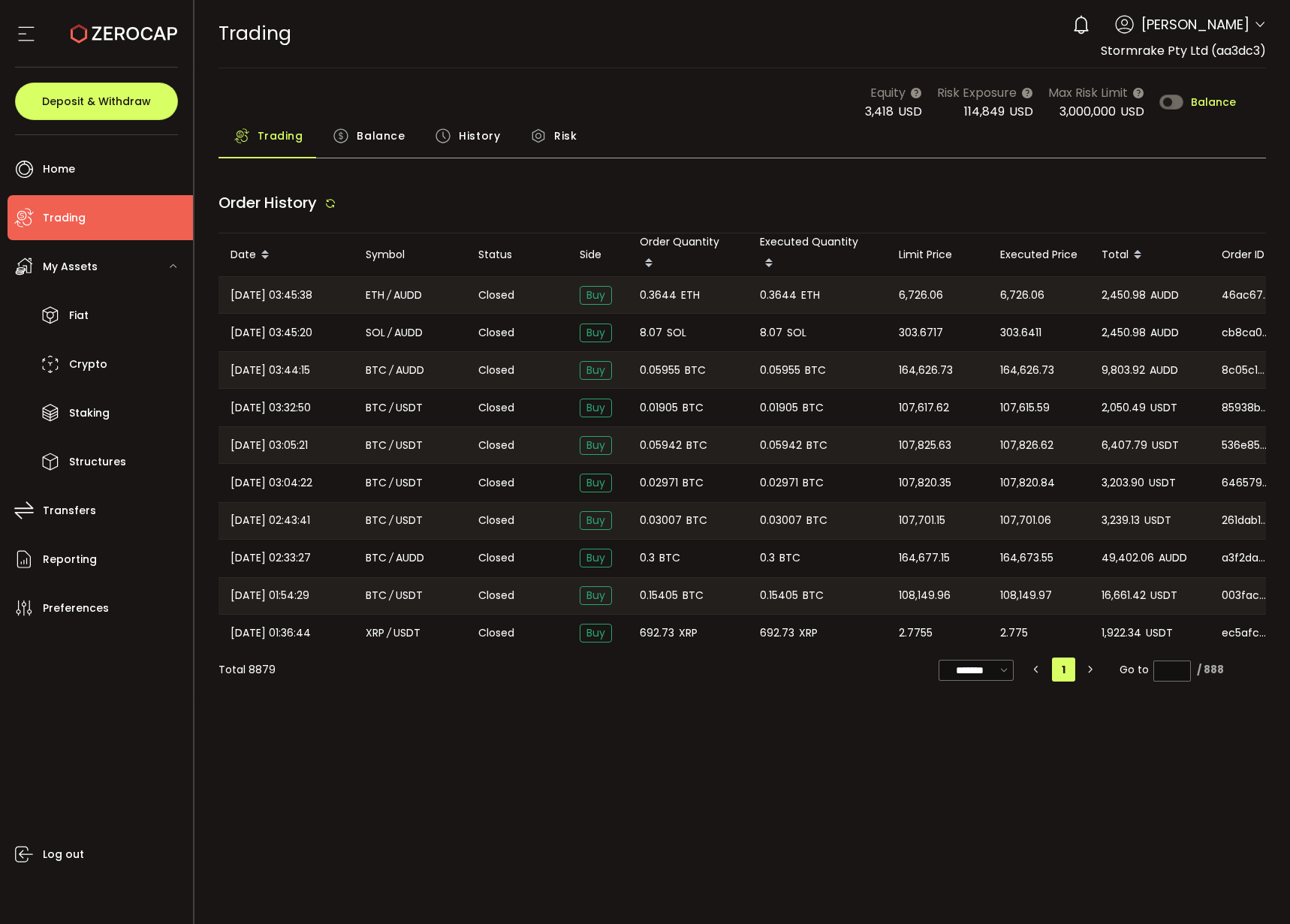
type input "***"
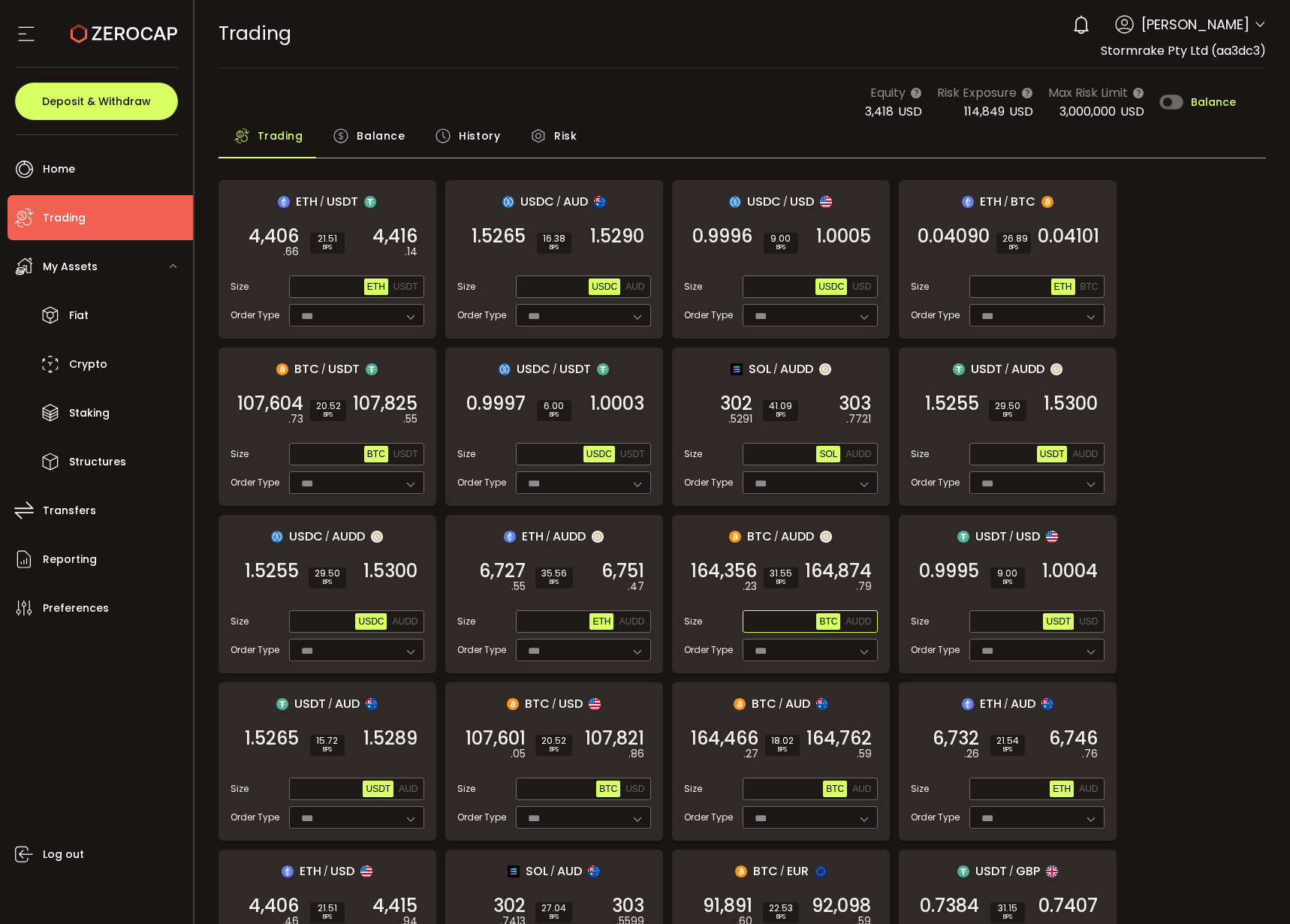
click at [838, 626] on button "BTC" at bounding box center [828, 621] width 24 height 17
click at [858, 626] on span "AUDD" at bounding box center [858, 621] width 25 height 10
drag, startPoint x: 749, startPoint y: 624, endPoint x: 834, endPoint y: 590, distance: 91.5
click at [749, 624] on input "text" at bounding box center [781, 622] width 71 height 17
paste input "**********"
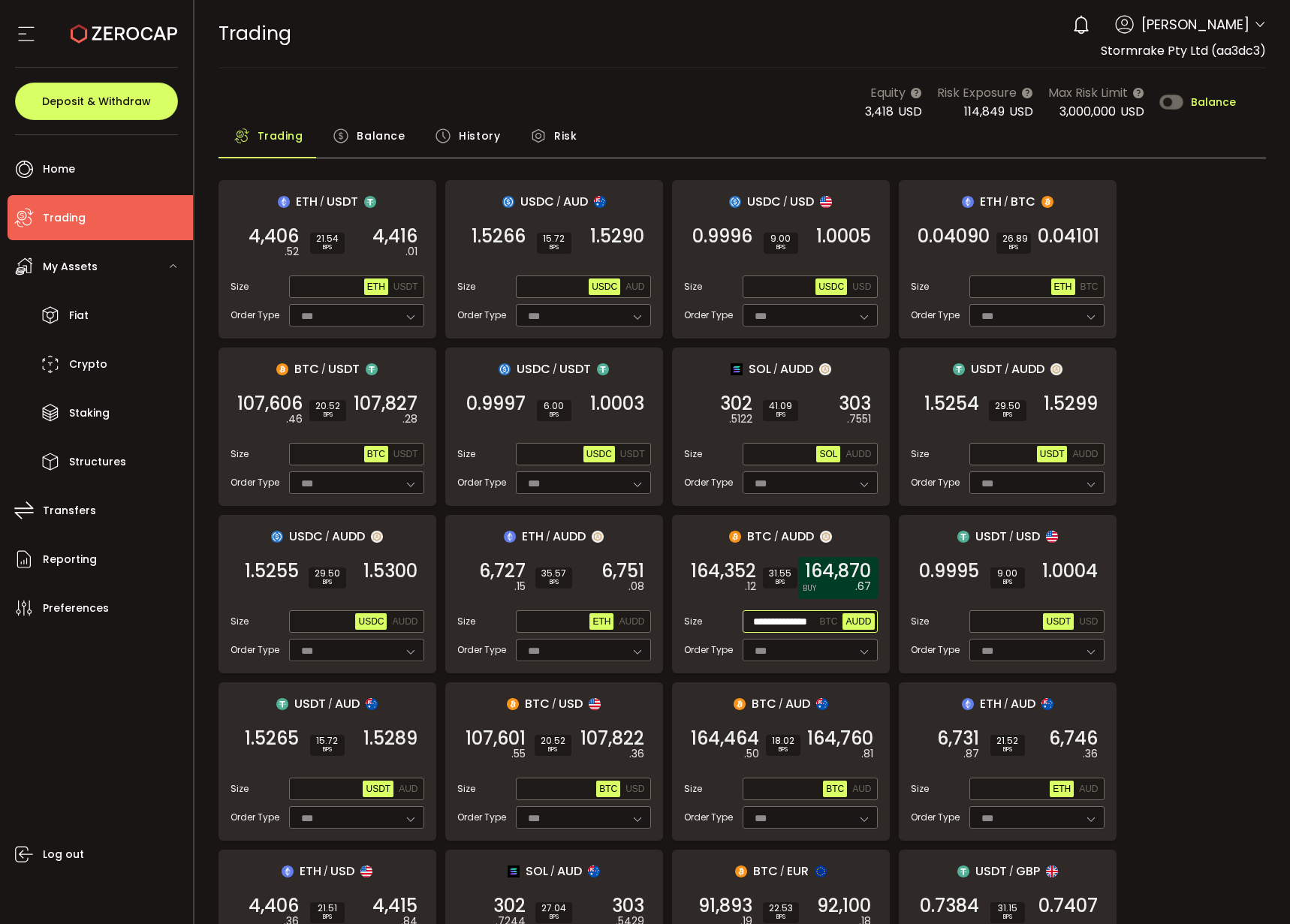
scroll to position [0, 20]
click at [841, 583] on div "164,870 .67 BUY" at bounding box center [838, 578] width 79 height 42
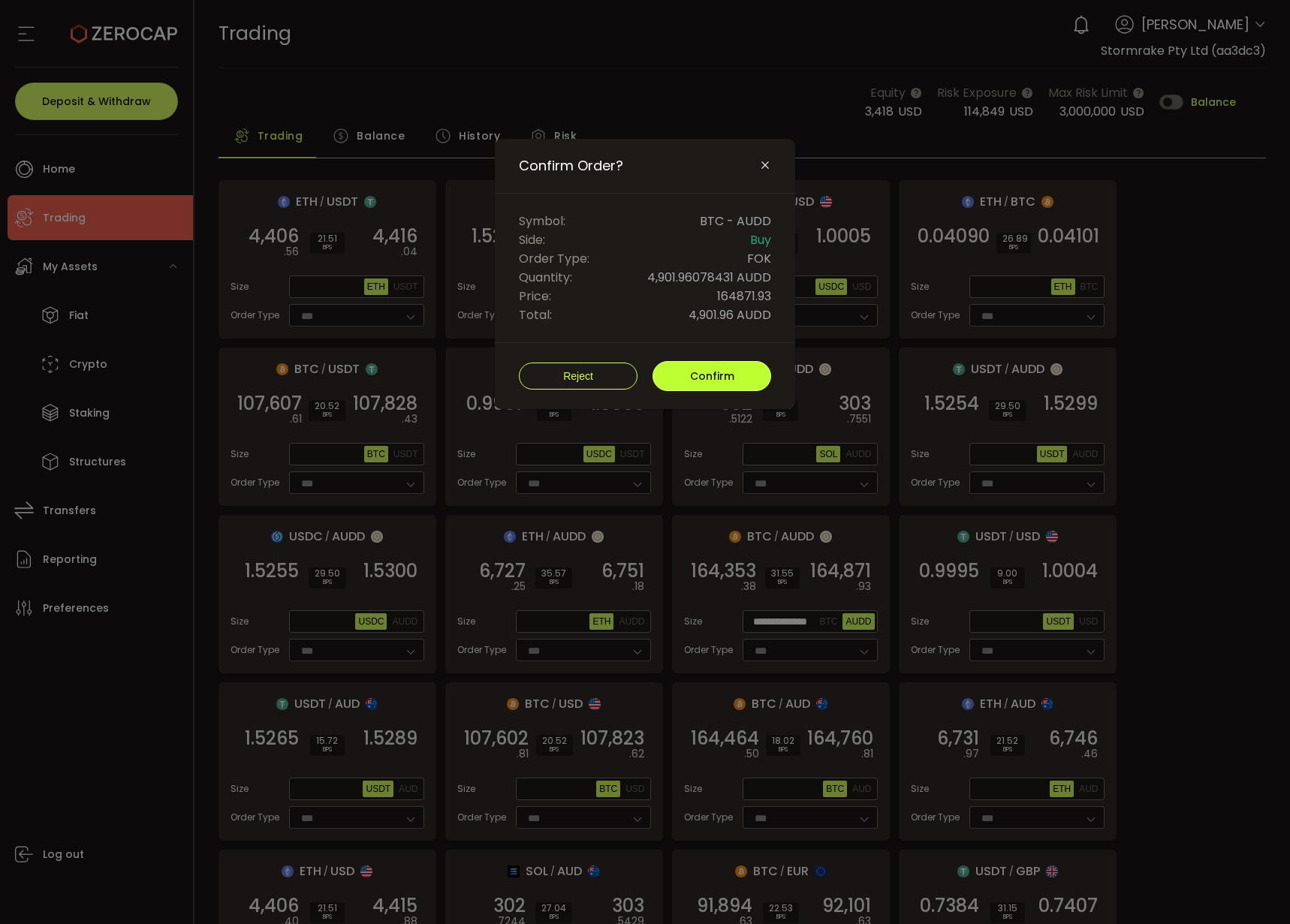
click at [697, 388] on button "Confirm" at bounding box center [712, 376] width 119 height 30
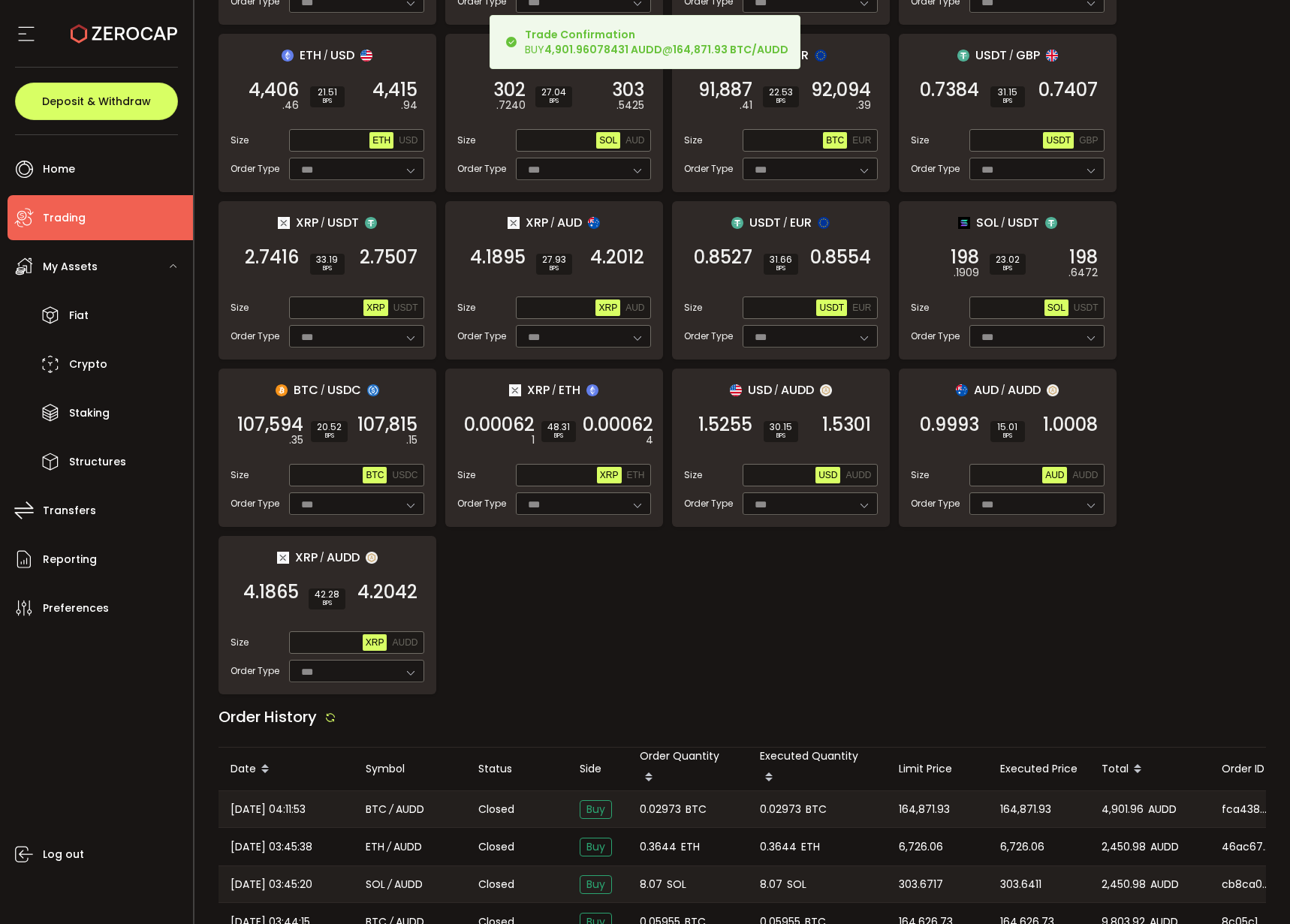
scroll to position [817, 0]
click at [782, 800] on span "0.02973" at bounding box center [780, 809] width 41 height 17
copy span "0.02973"
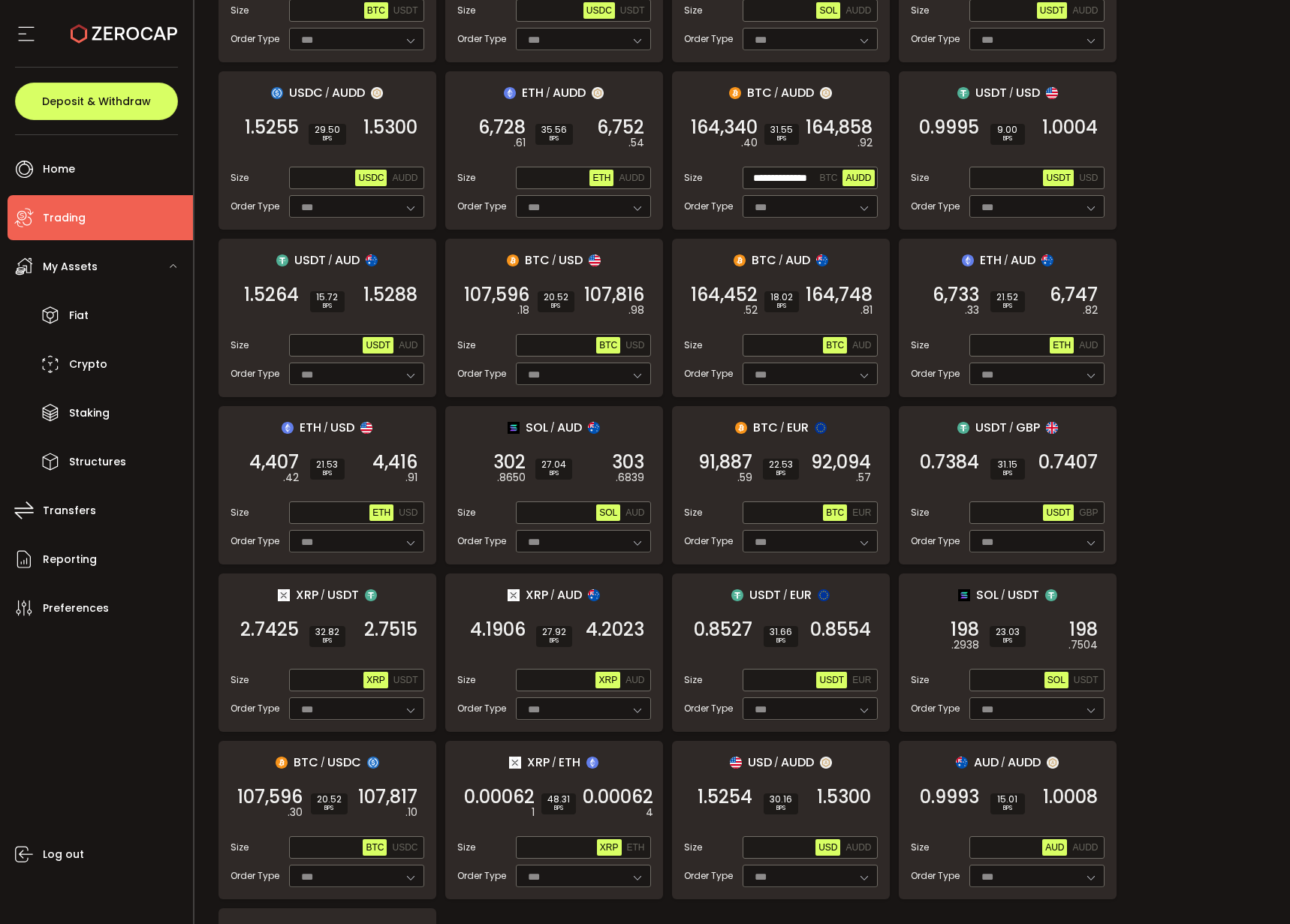
scroll to position [423, 0]
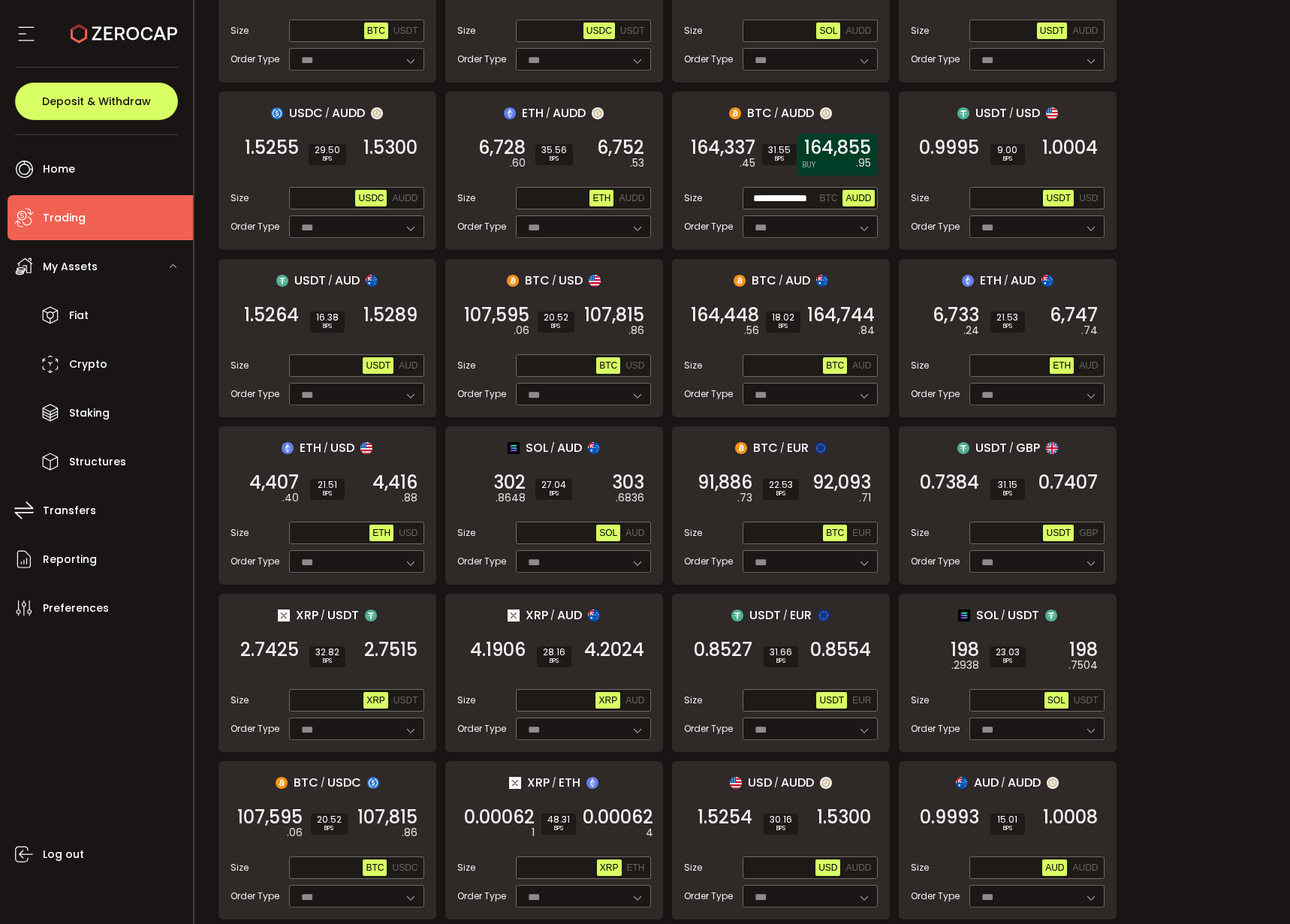
click at [841, 150] on span "164,855" at bounding box center [838, 147] width 67 height 15
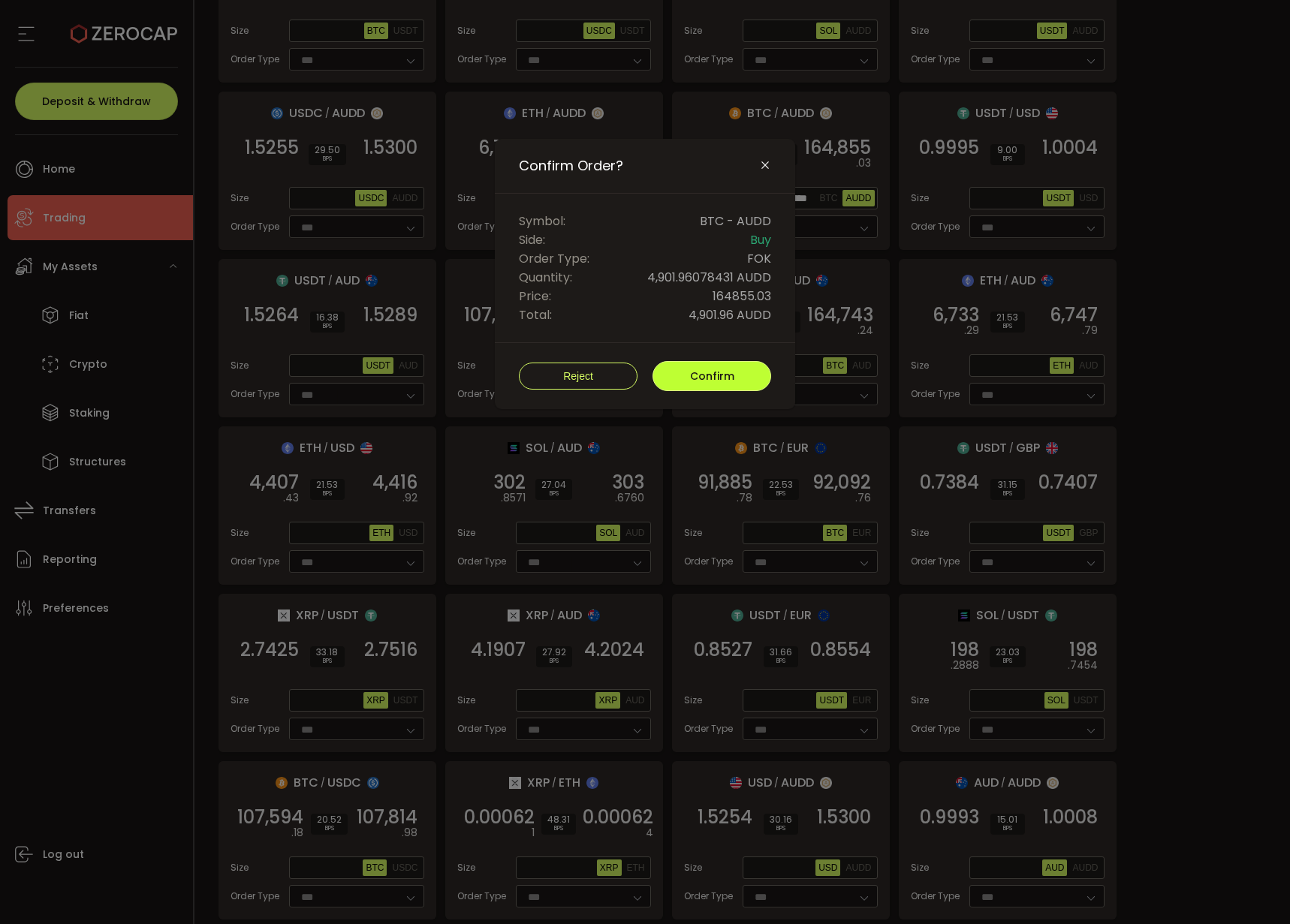
click at [717, 366] on button "Confirm" at bounding box center [712, 376] width 119 height 30
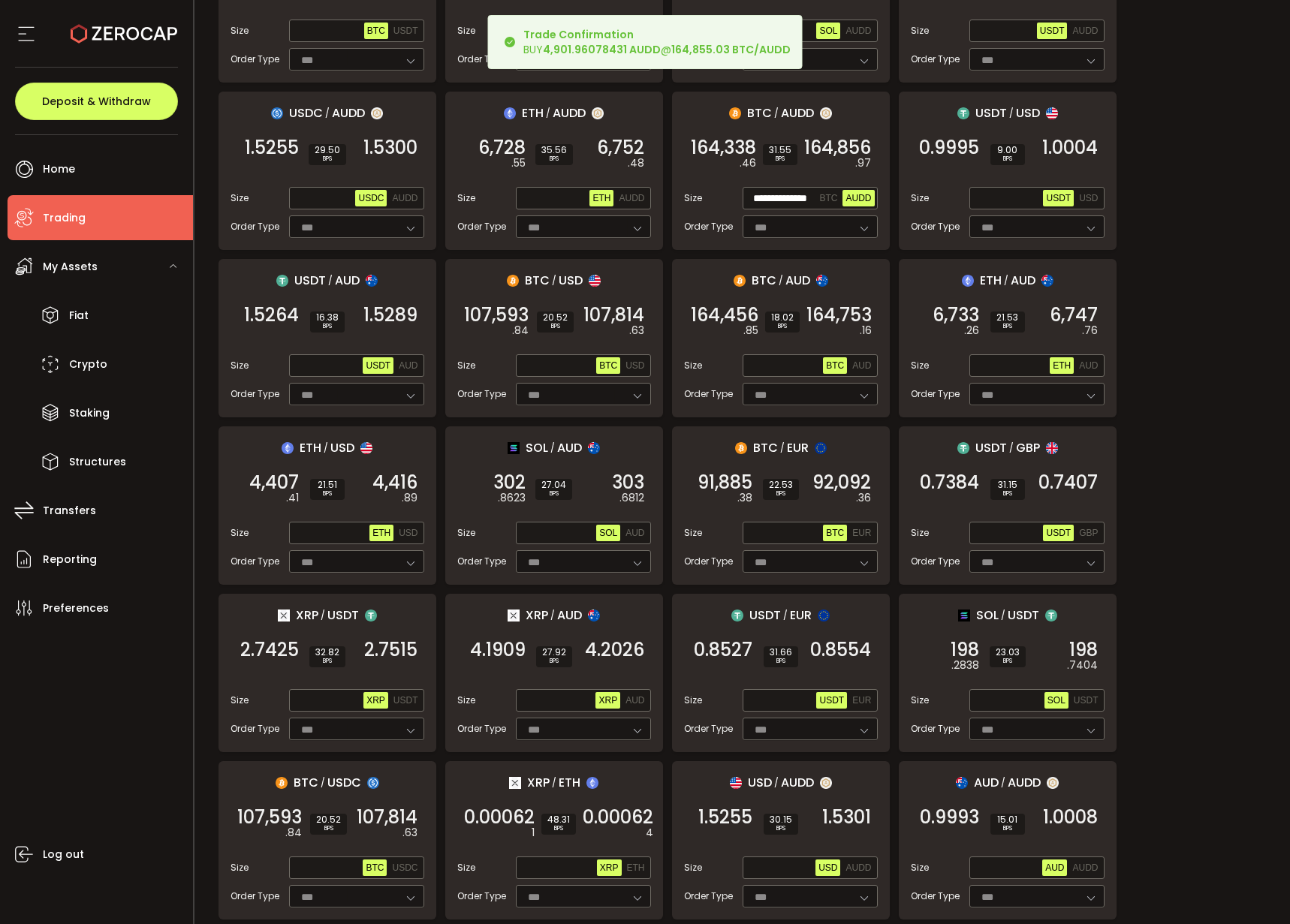
scroll to position [1108, 0]
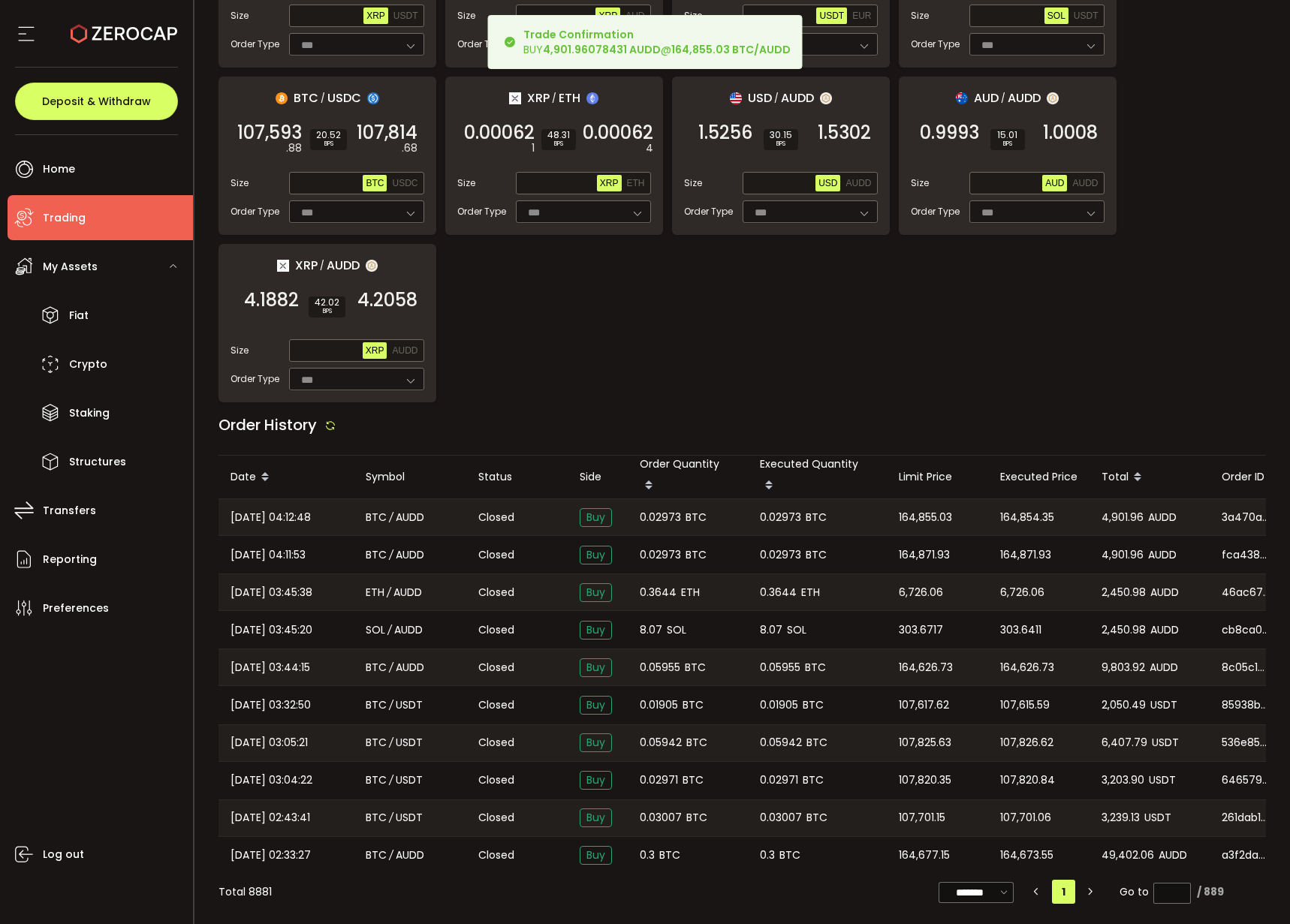
click at [765, 510] on span "0.02973" at bounding box center [780, 517] width 41 height 17
copy span "0.02973"
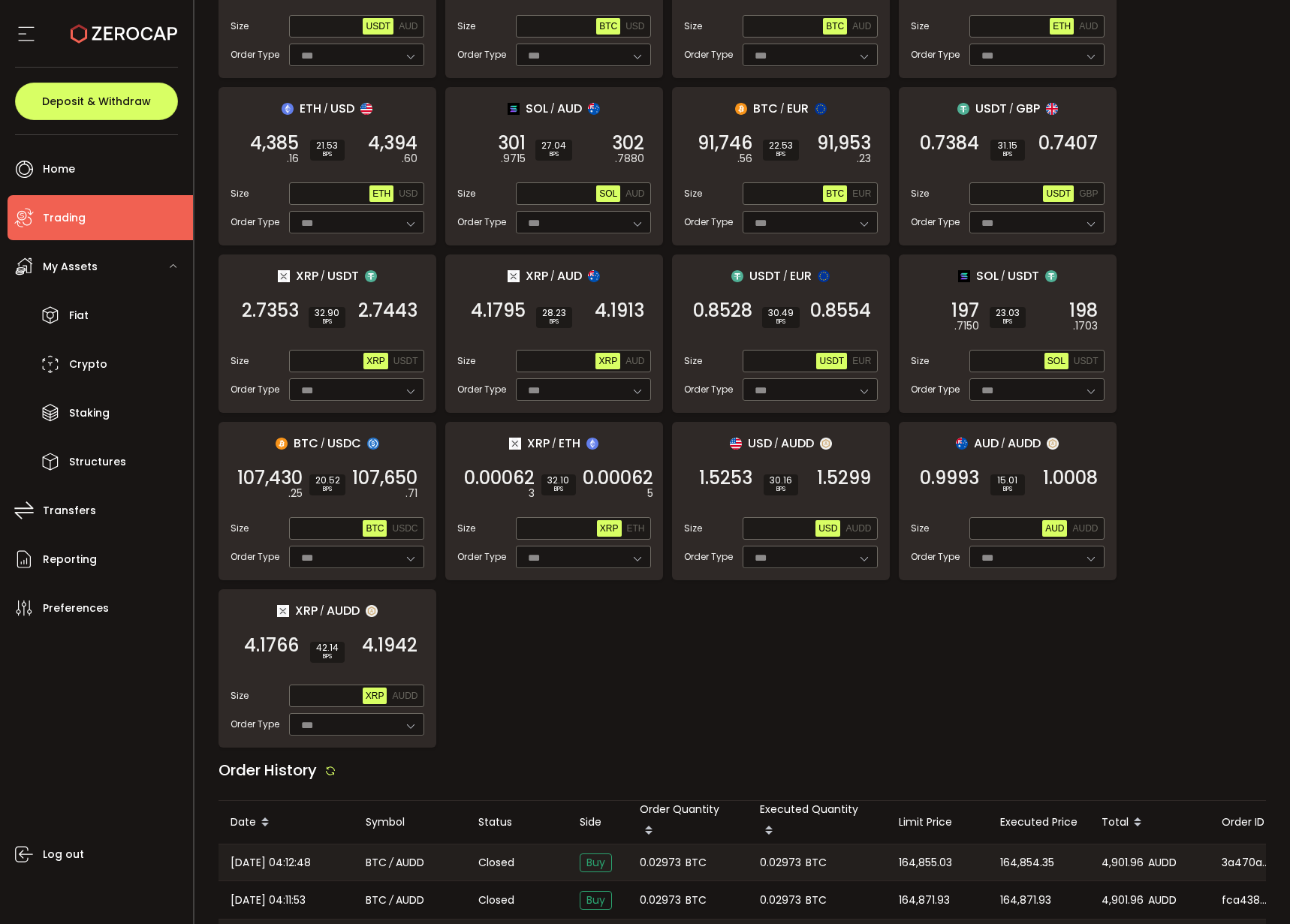
scroll to position [0, 0]
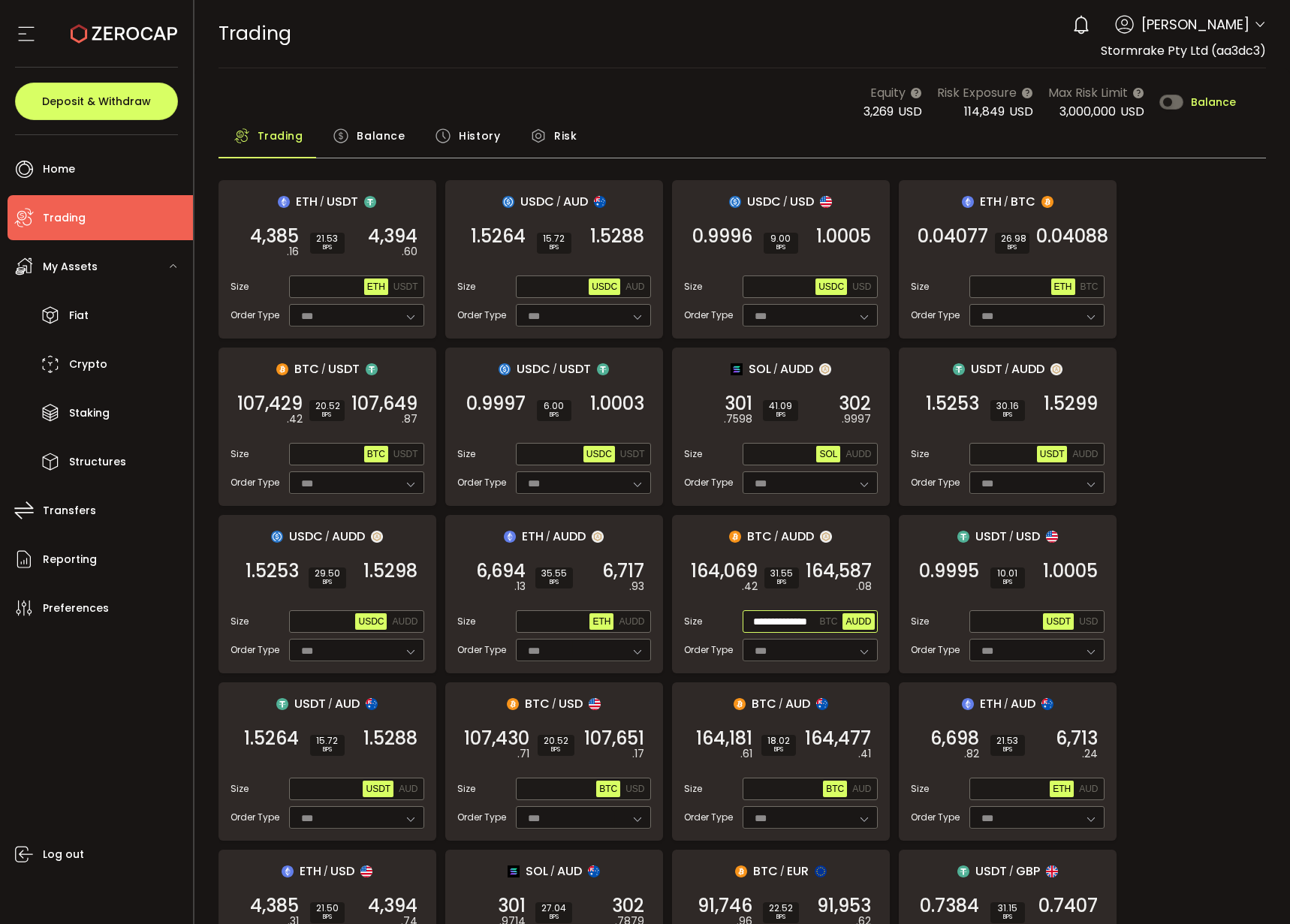
click at [788, 624] on input "**********" at bounding box center [781, 622] width 71 height 17
paste input "text"
click at [821, 571] on span "164,587" at bounding box center [838, 571] width 66 height 15
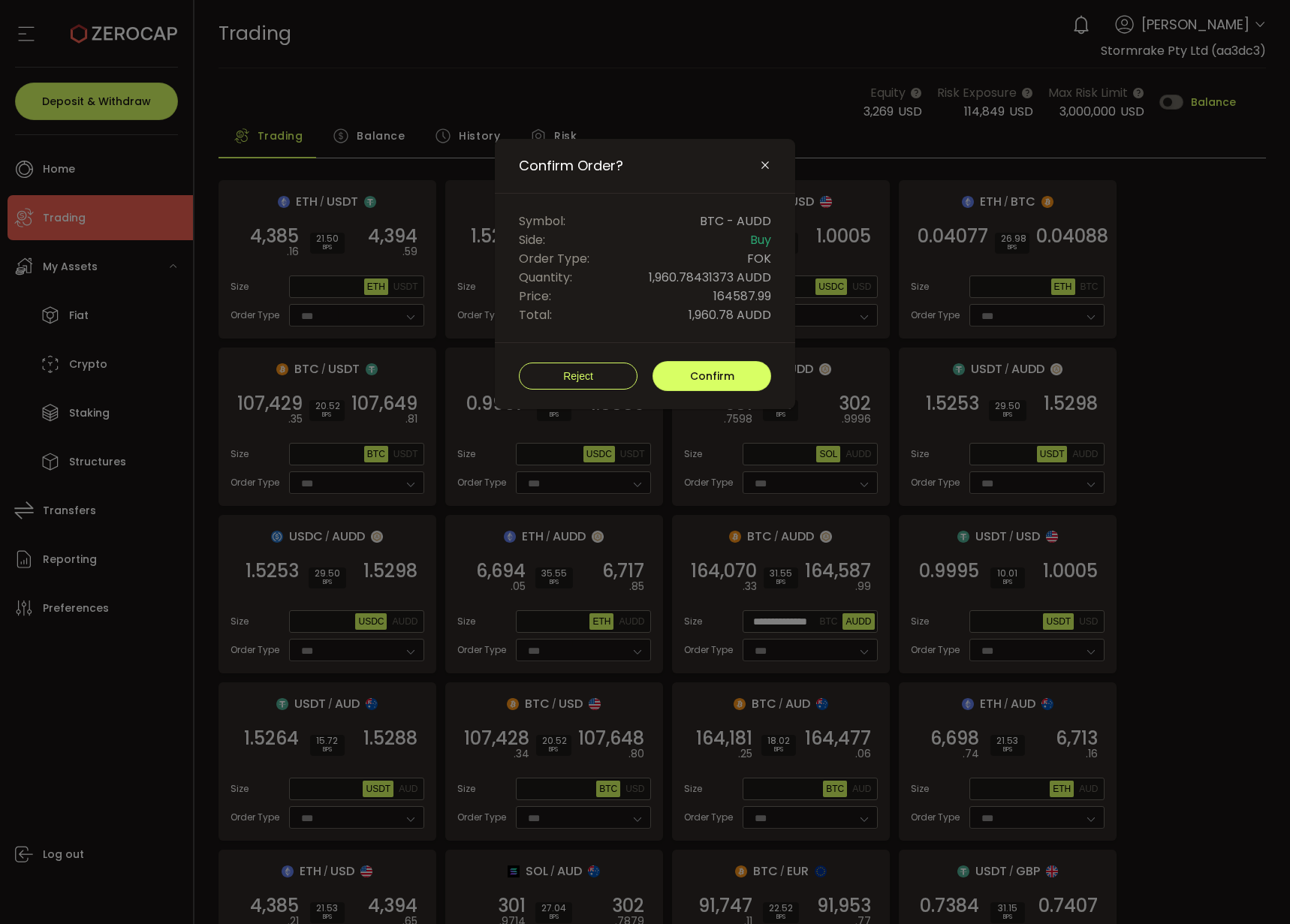
click at [700, 353] on div "Reject Confirm" at bounding box center [644, 376] width 300 height 66
click at [702, 368] on span "Confirm" at bounding box center [712, 376] width 44 height 15
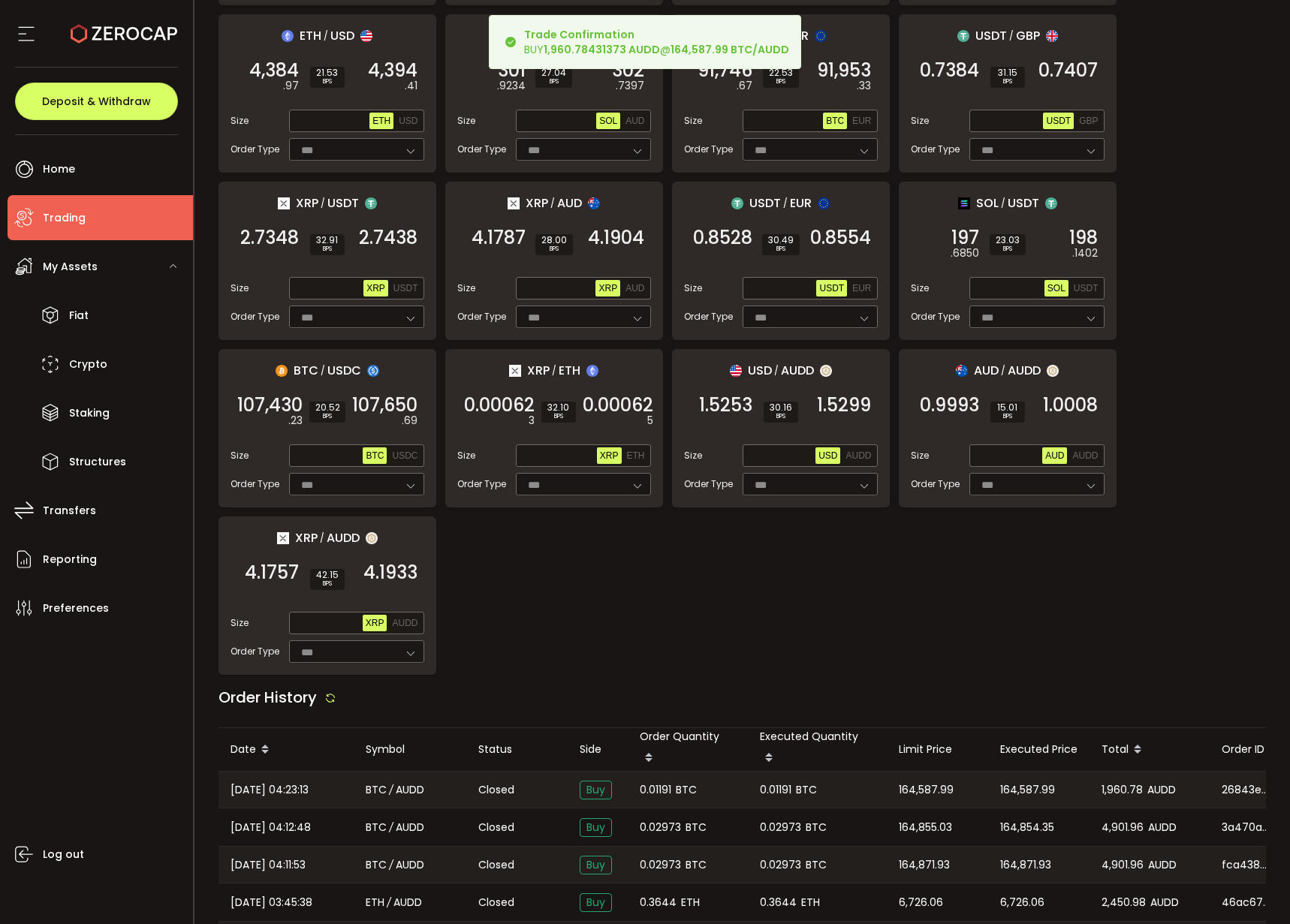
scroll to position [1084, 0]
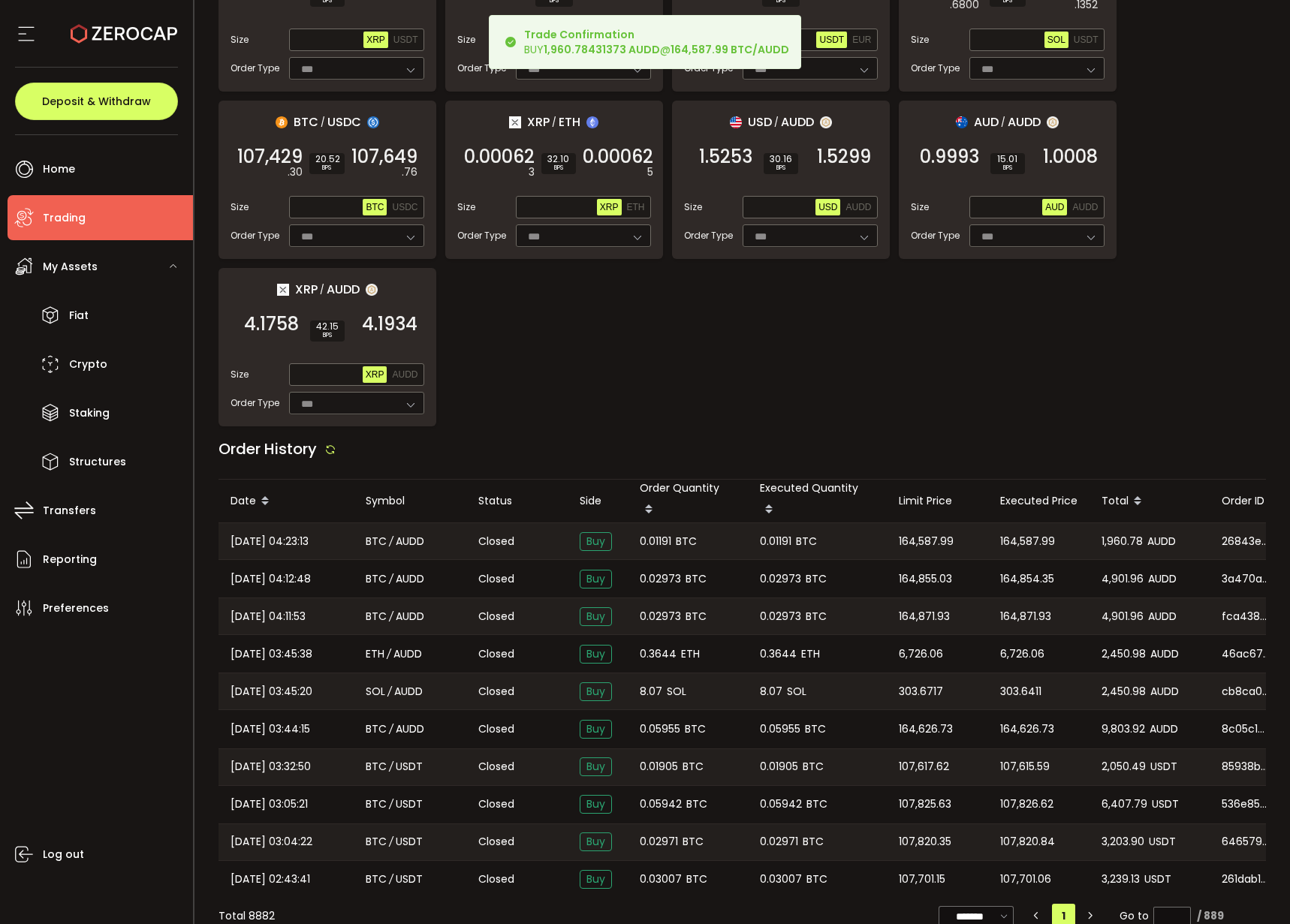
click at [778, 536] on span "0.01191" at bounding box center [776, 542] width 32 height 17
copy span "0.01191"
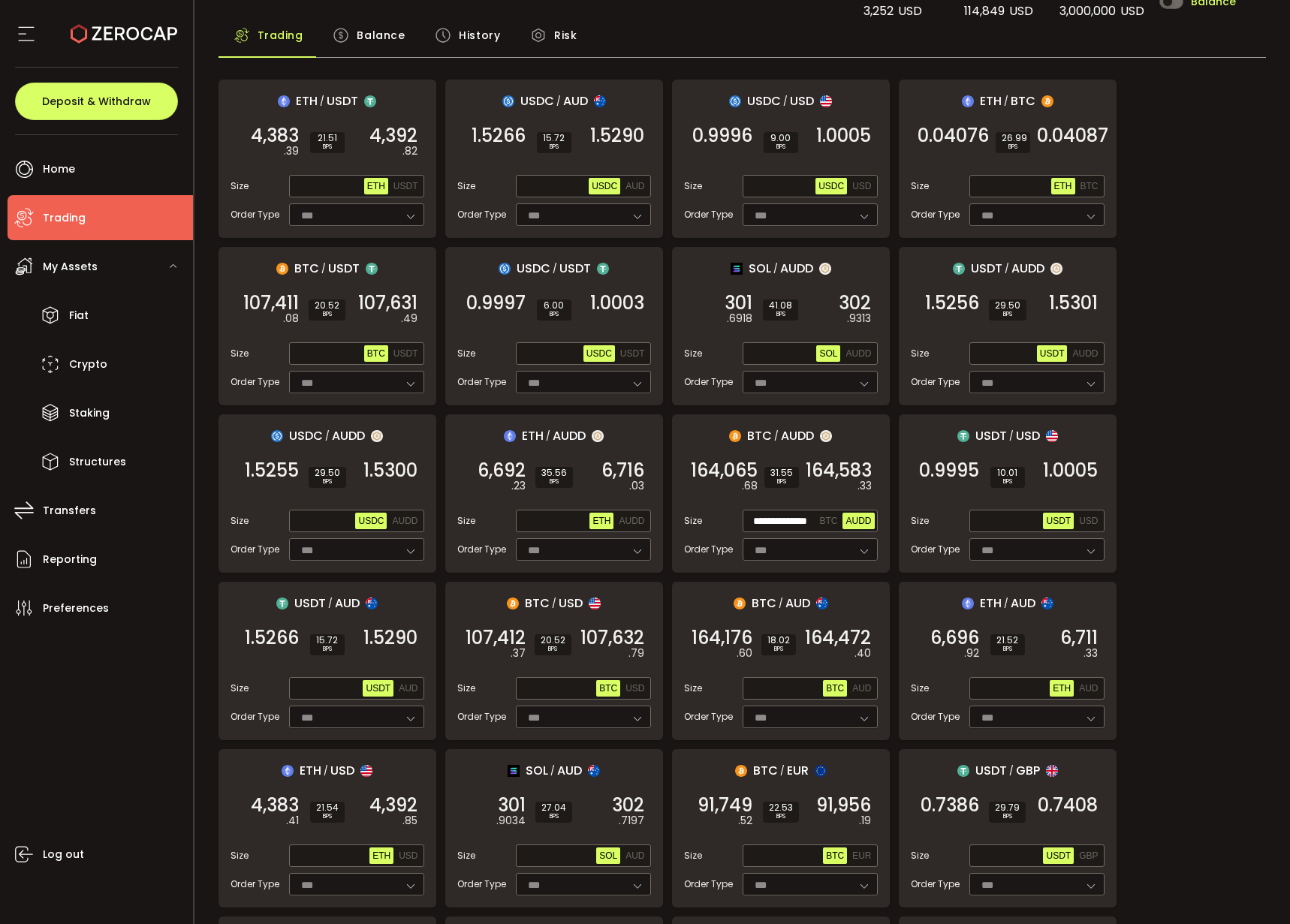
scroll to position [0, 0]
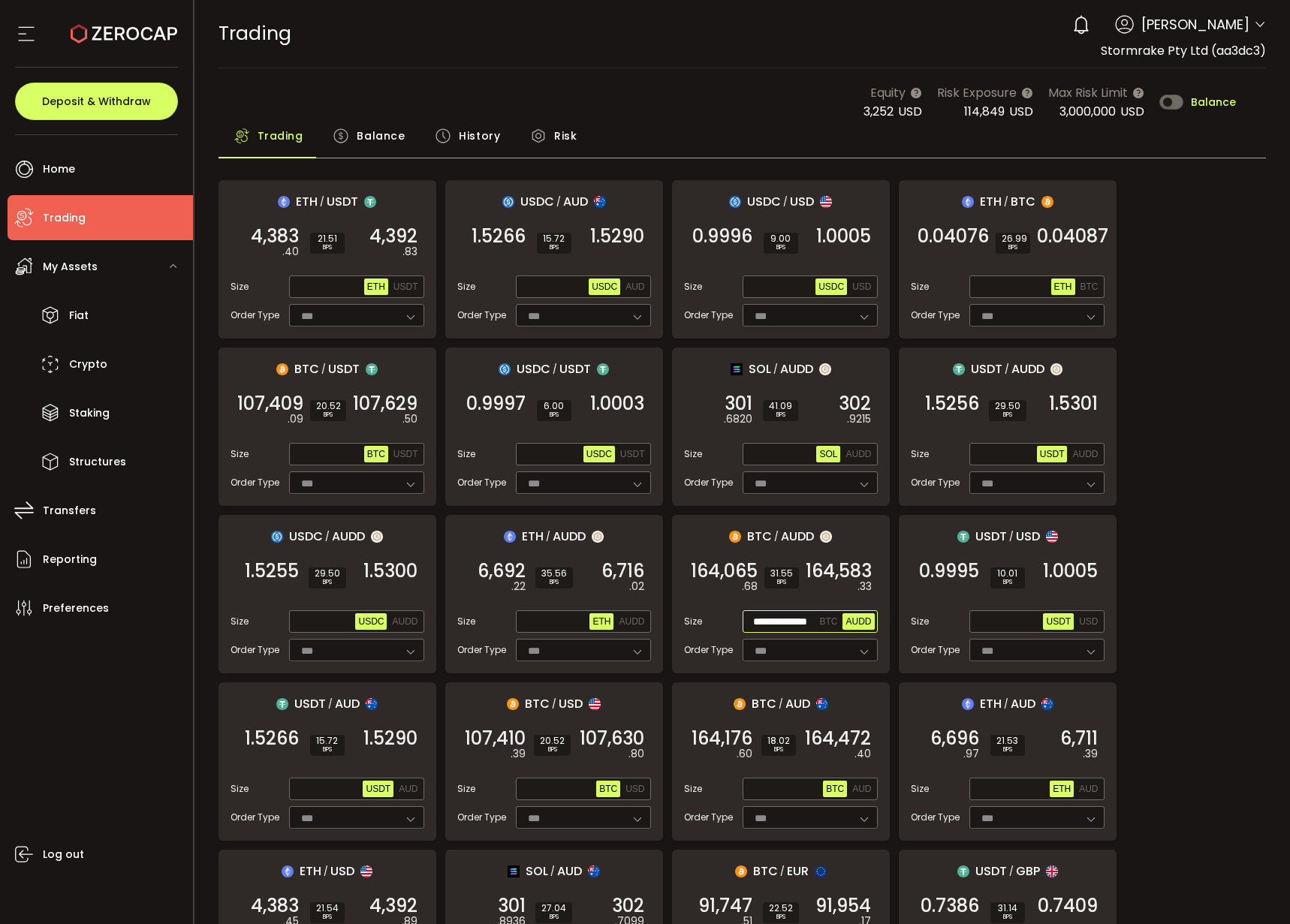
click at [778, 614] on input "**********" at bounding box center [781, 622] width 71 height 17
paste input "text"
click at [844, 564] on span "164,583" at bounding box center [838, 571] width 66 height 15
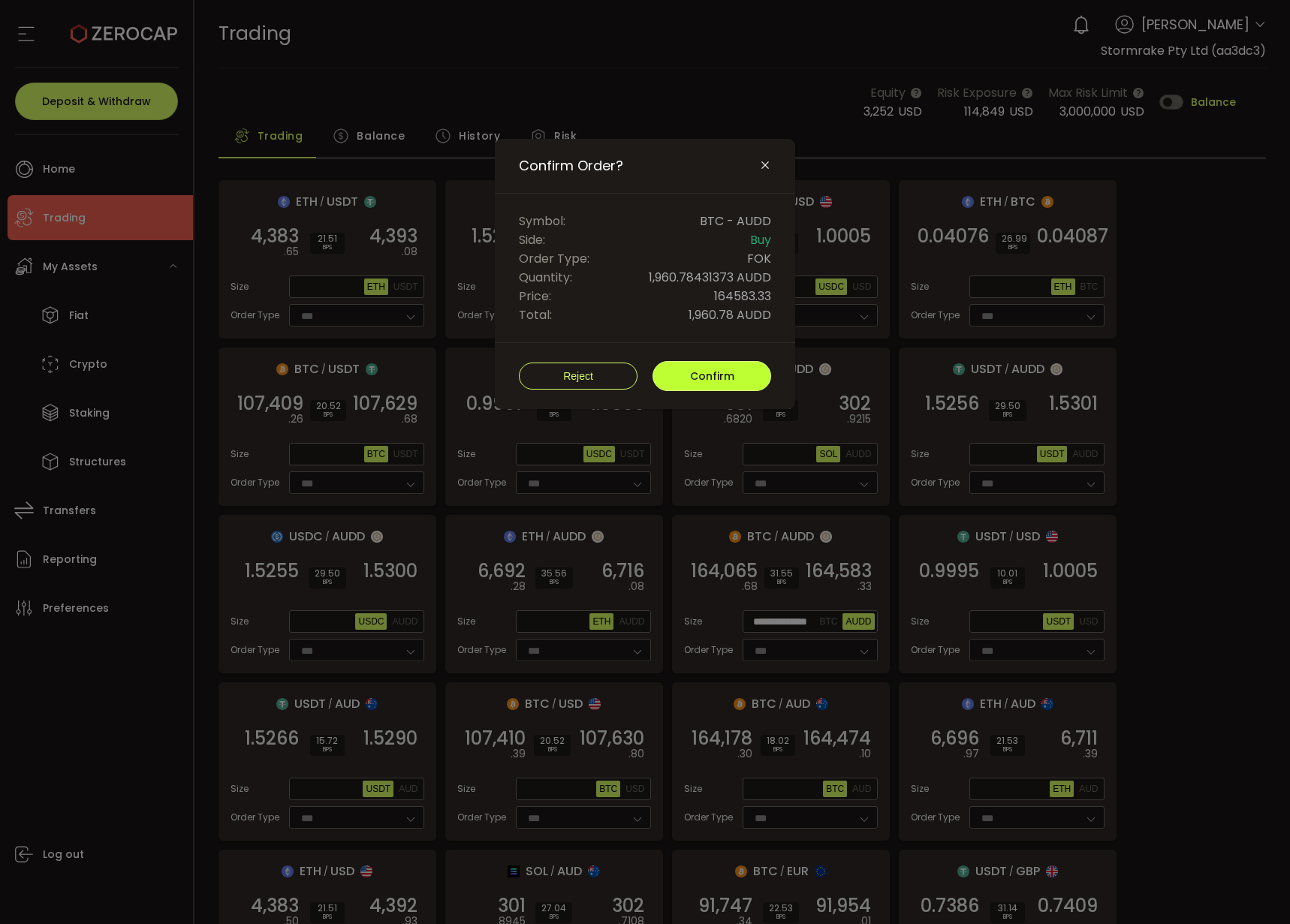
click at [698, 382] on span "Confirm" at bounding box center [712, 376] width 44 height 15
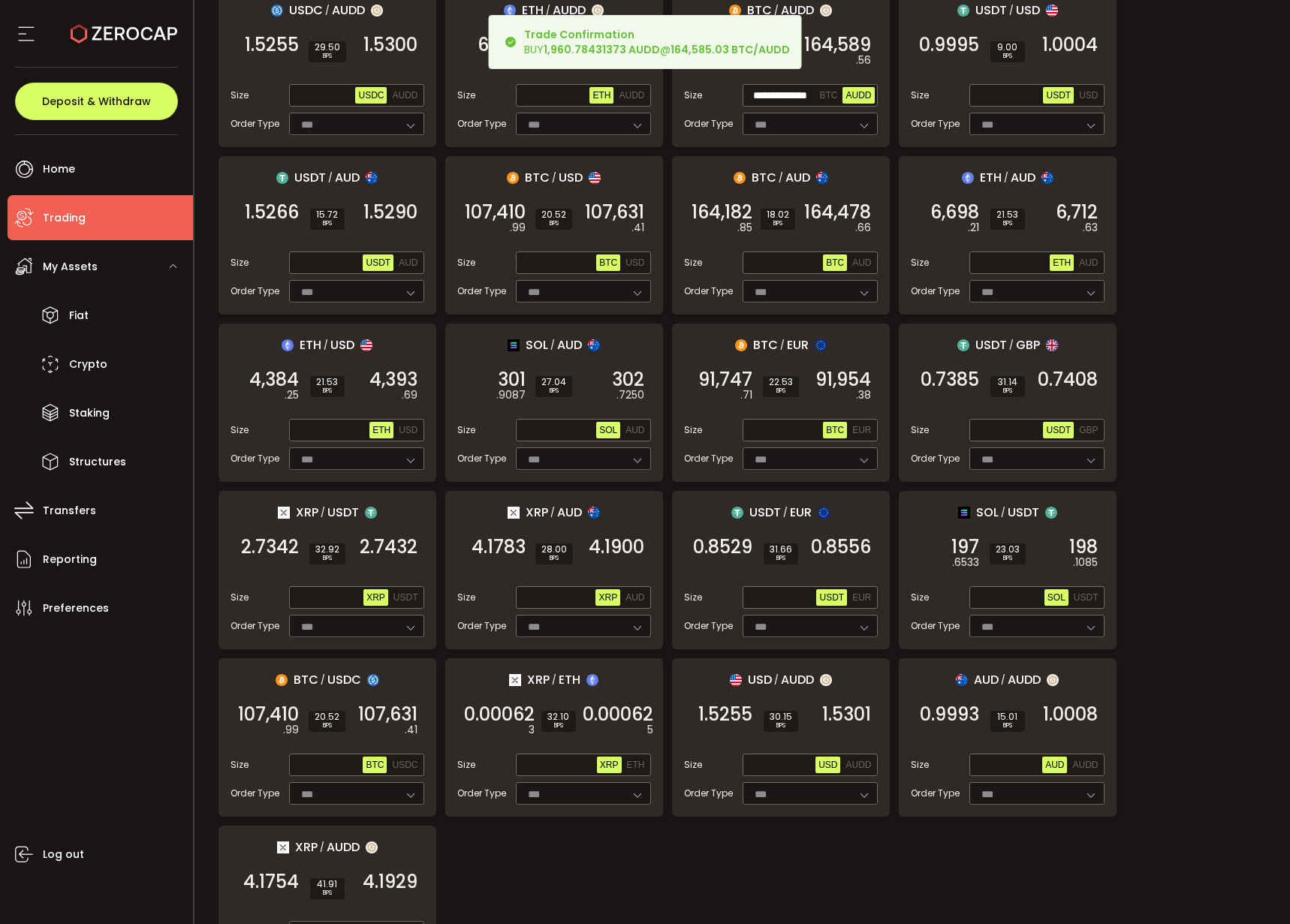
scroll to position [873, 0]
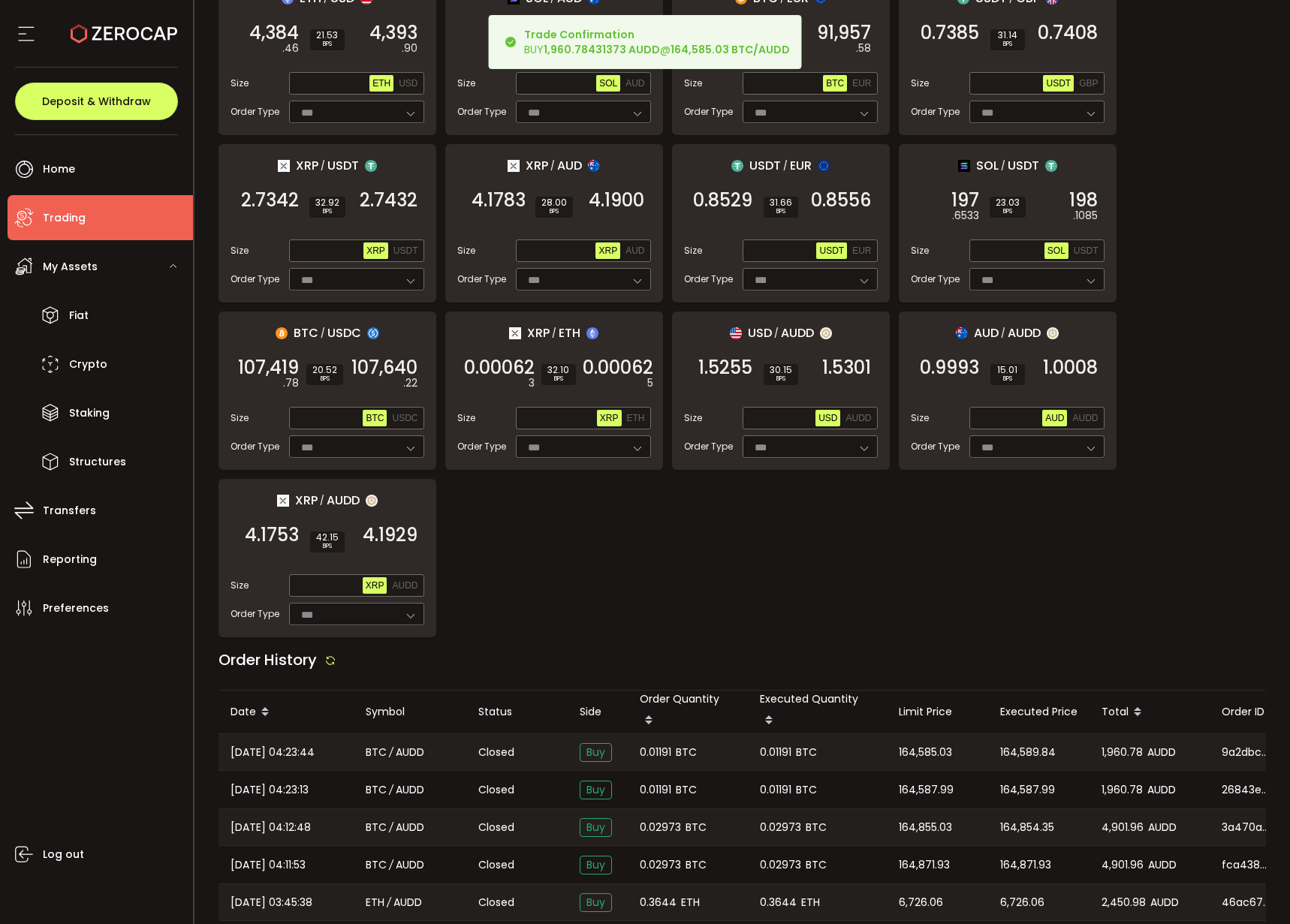
click at [772, 750] on span "0.01191" at bounding box center [776, 753] width 32 height 17
copy span "0.01191"
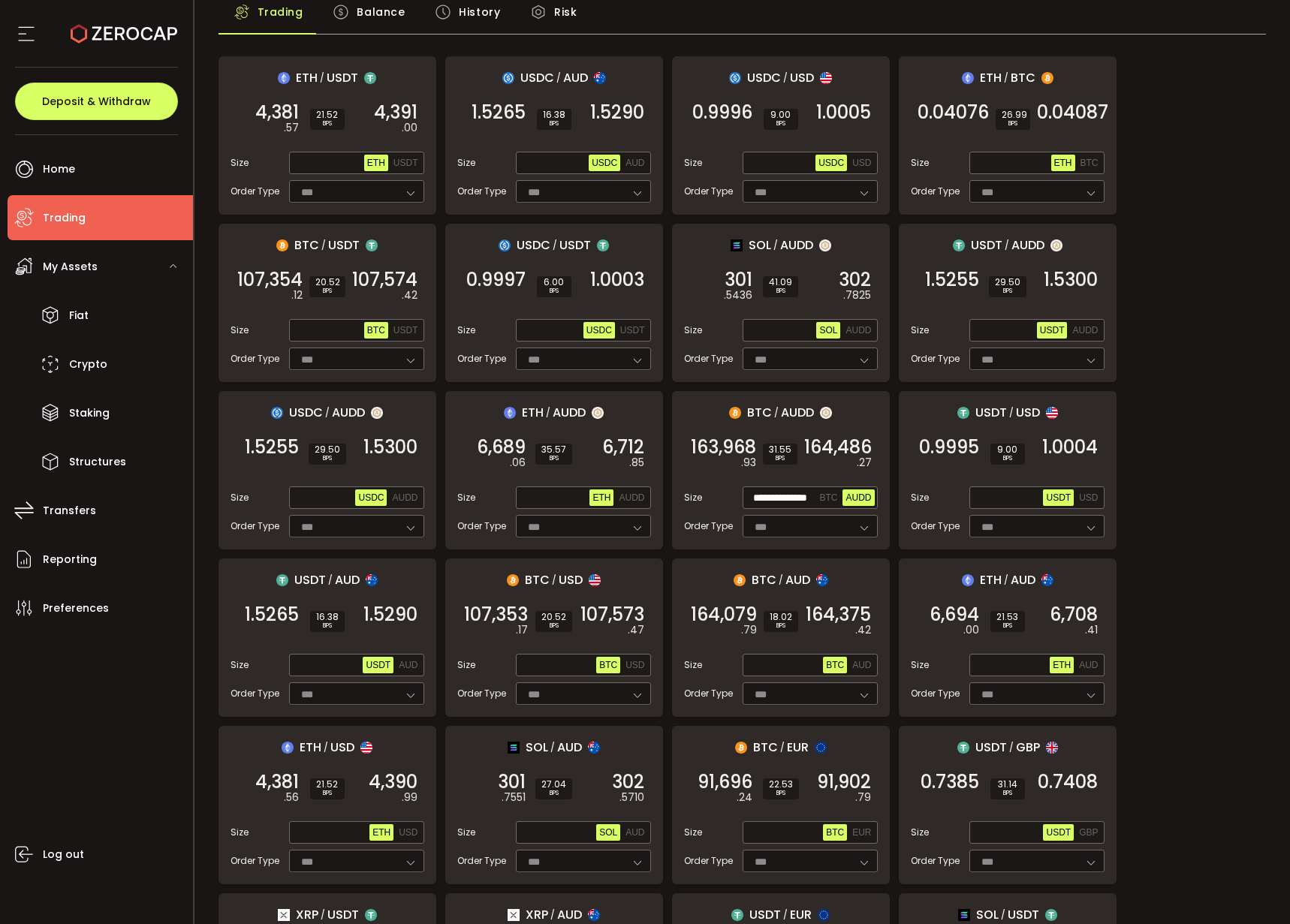
scroll to position [0, 0]
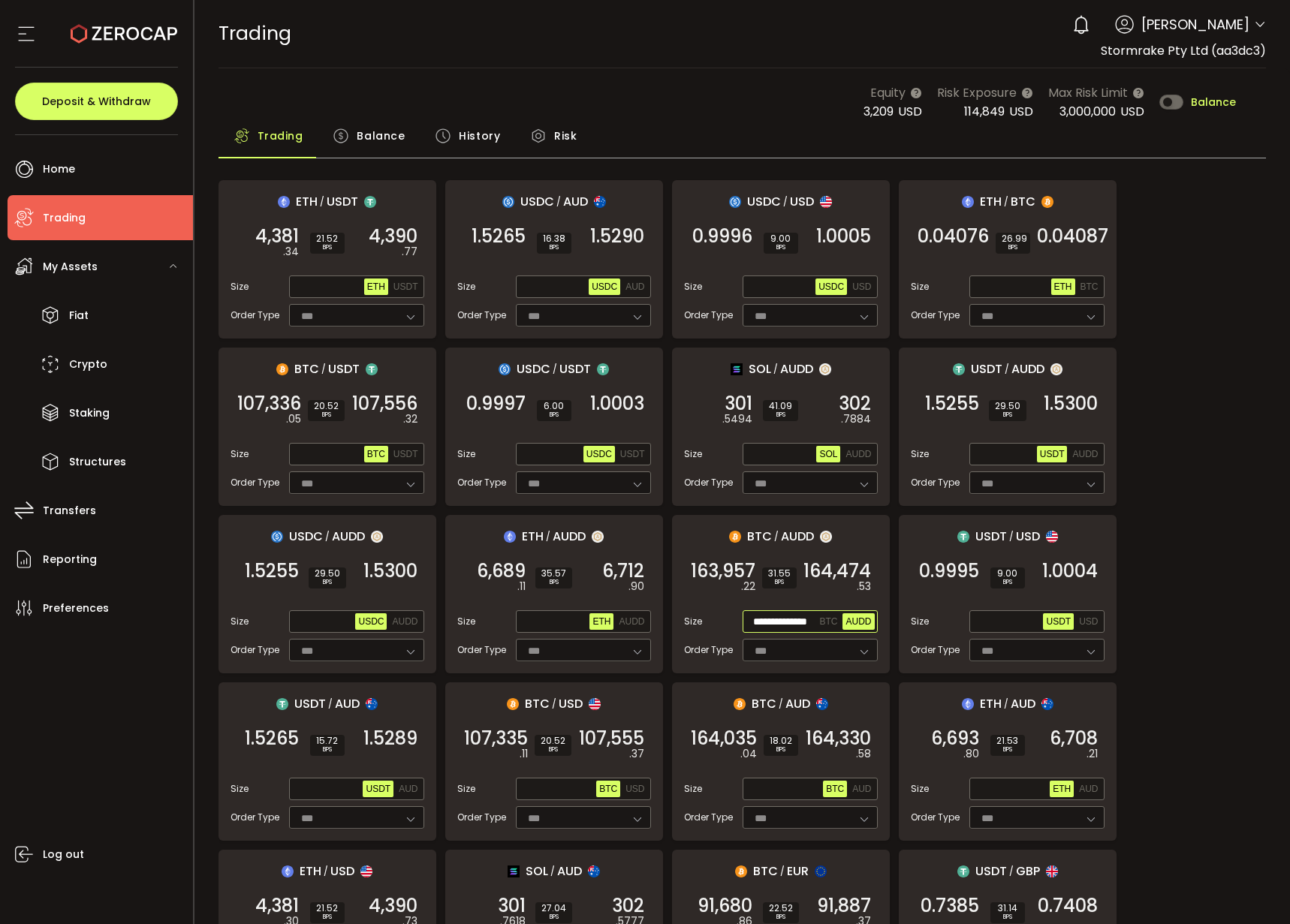
click at [788, 620] on input "**********" at bounding box center [781, 622] width 71 height 17
paste input "text"
type input "**********"
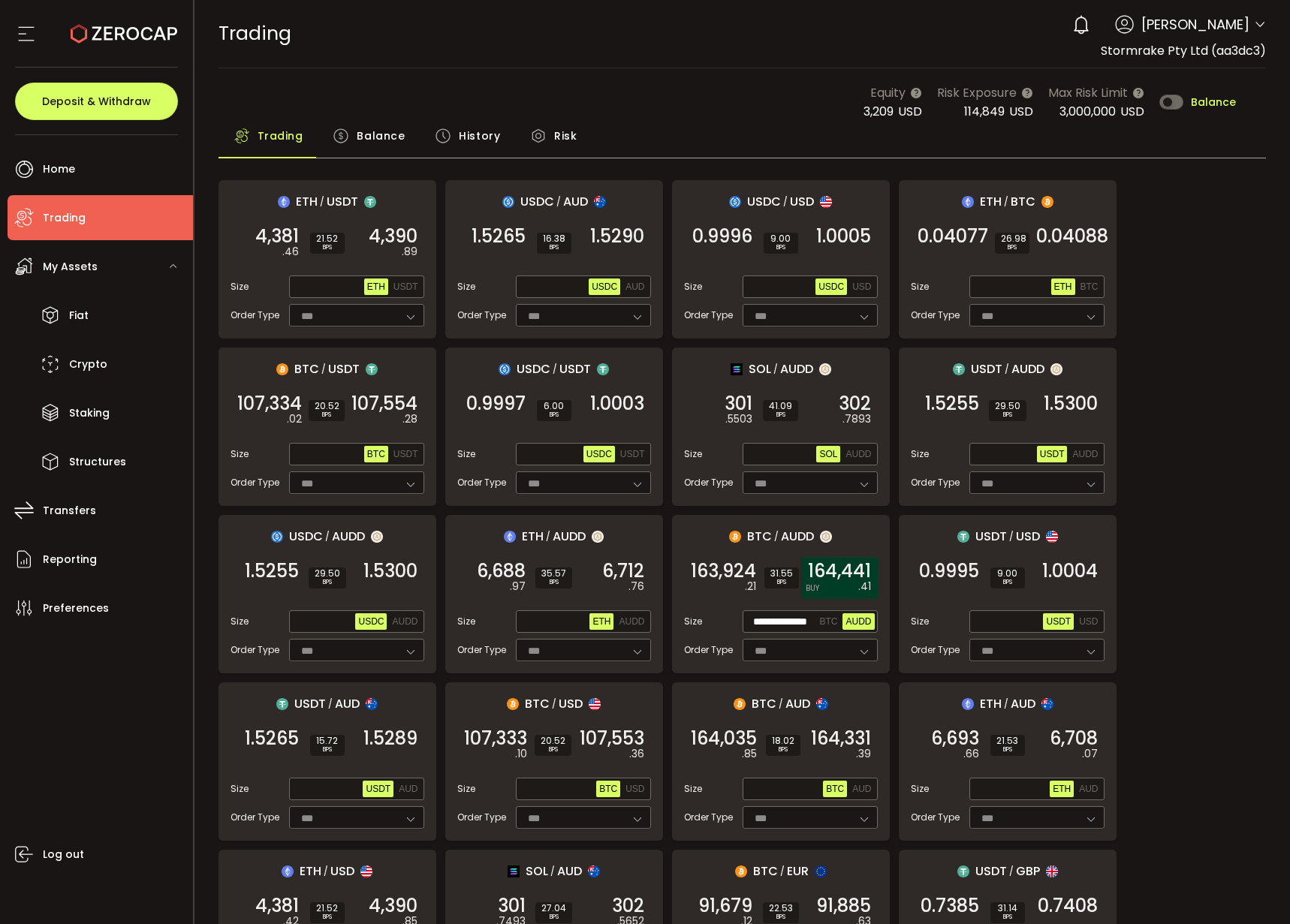
click at [831, 572] on span "164,441" at bounding box center [839, 571] width 63 height 15
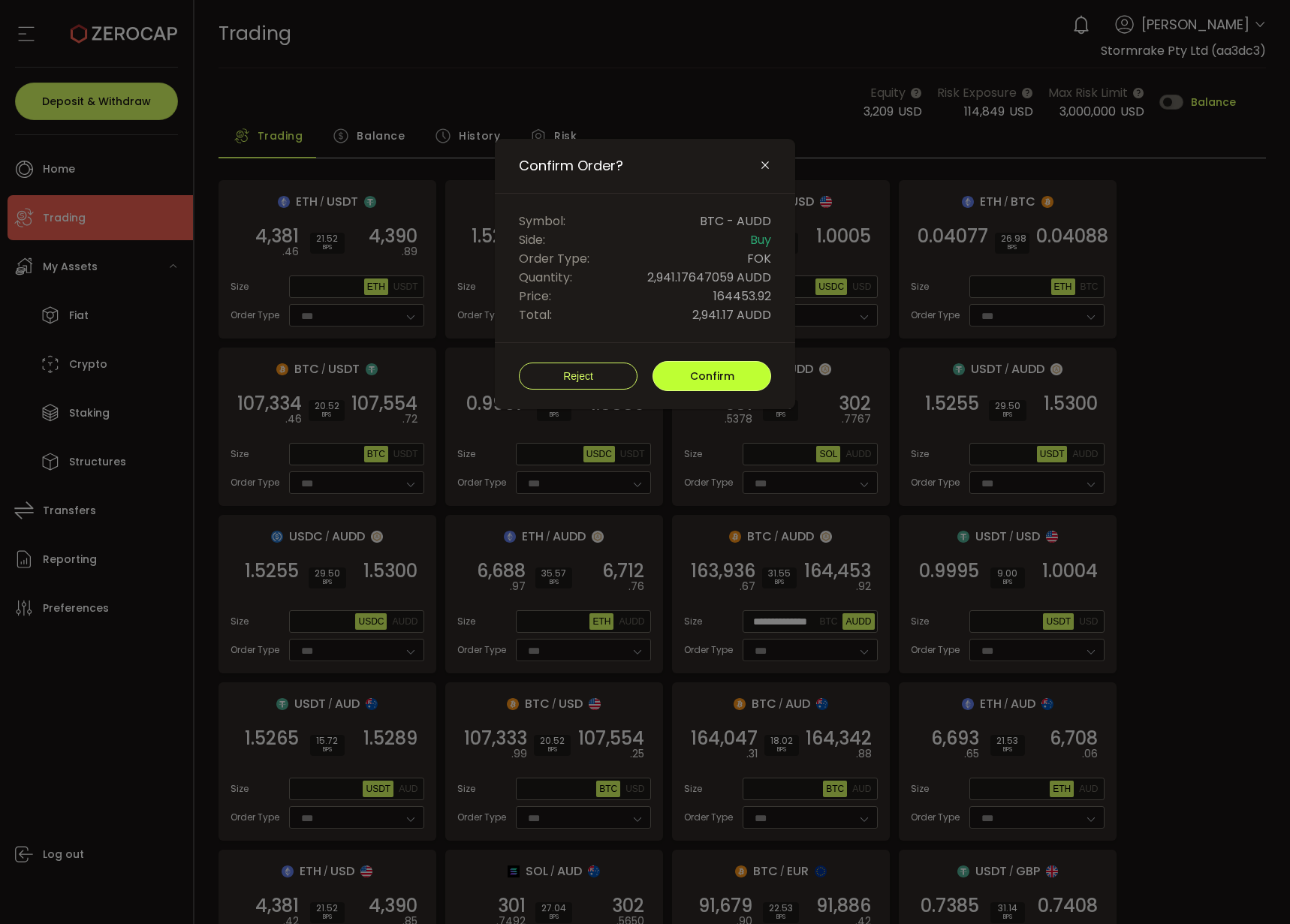
click at [717, 389] on button "Confirm" at bounding box center [712, 376] width 119 height 30
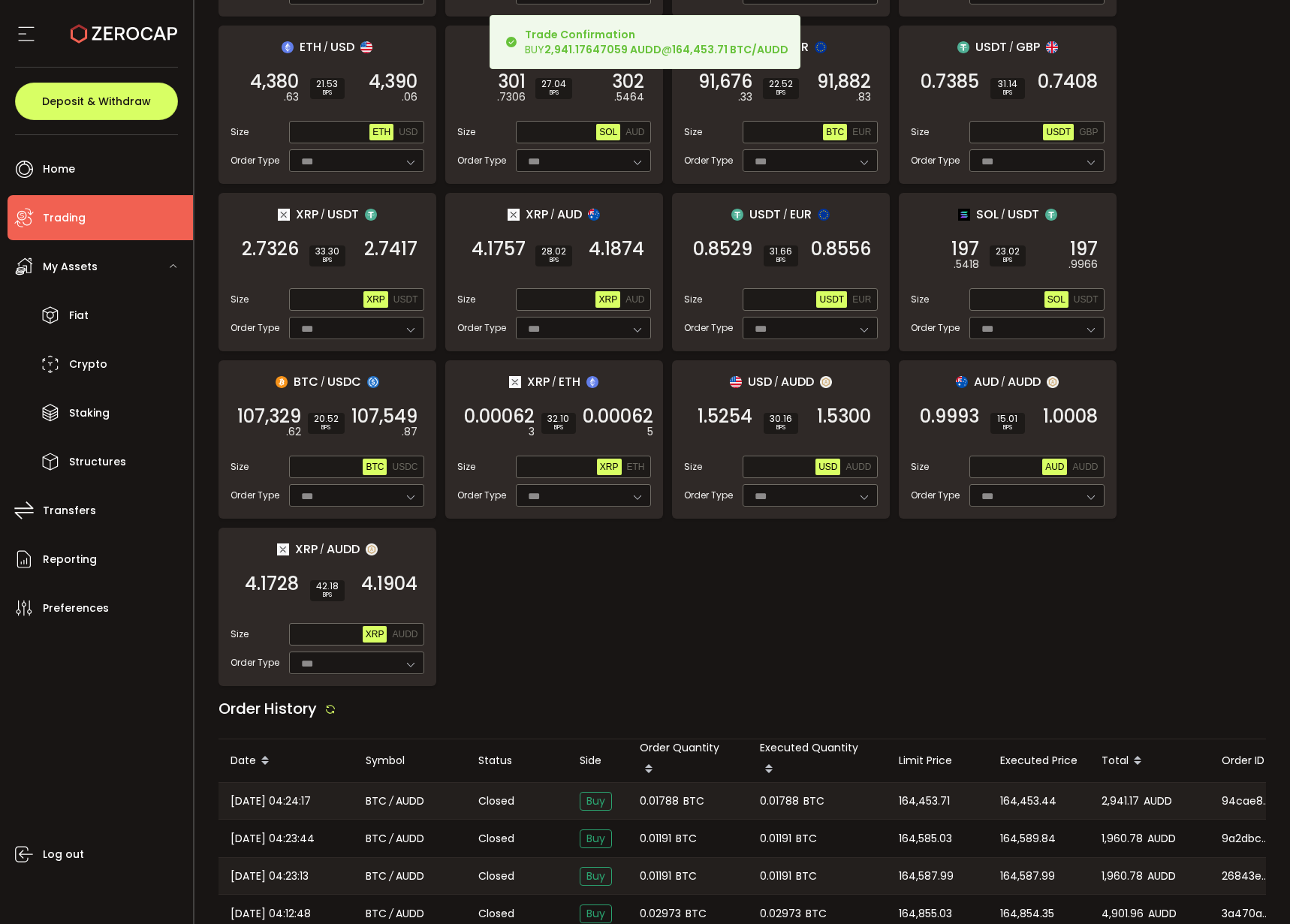
scroll to position [834, 0]
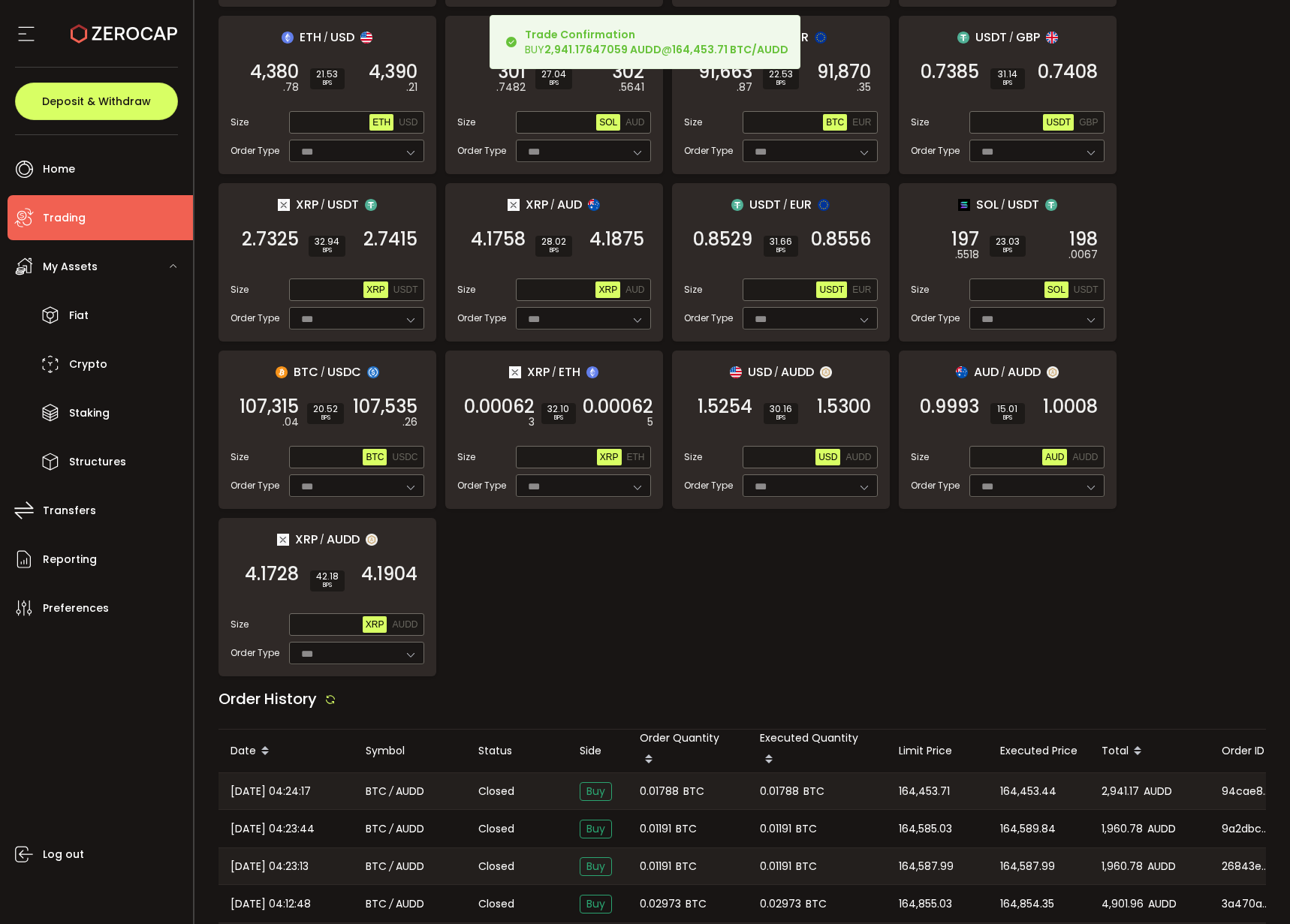
click at [778, 797] on div "0.01788 BTC" at bounding box center [817, 791] width 139 height 36
click at [771, 790] on span "0.01788" at bounding box center [779, 792] width 39 height 17
copy span "0.01788"
